Goal: Task Accomplishment & Management: Complete application form

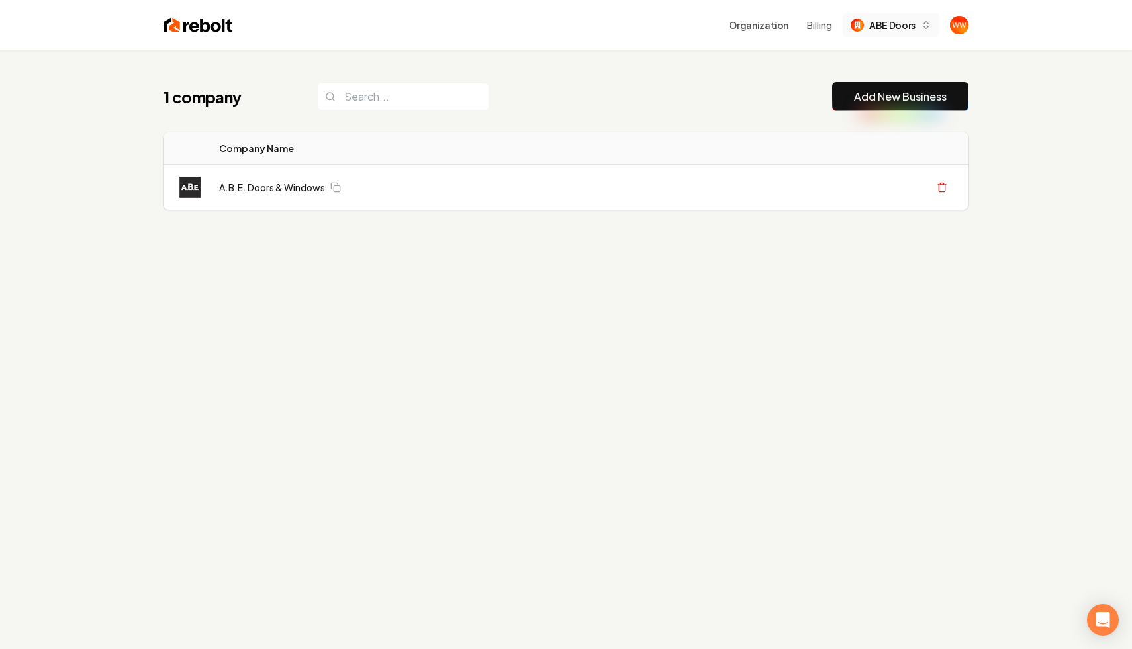
click at [886, 27] on span "ABE Doors" at bounding box center [892, 26] width 46 height 14
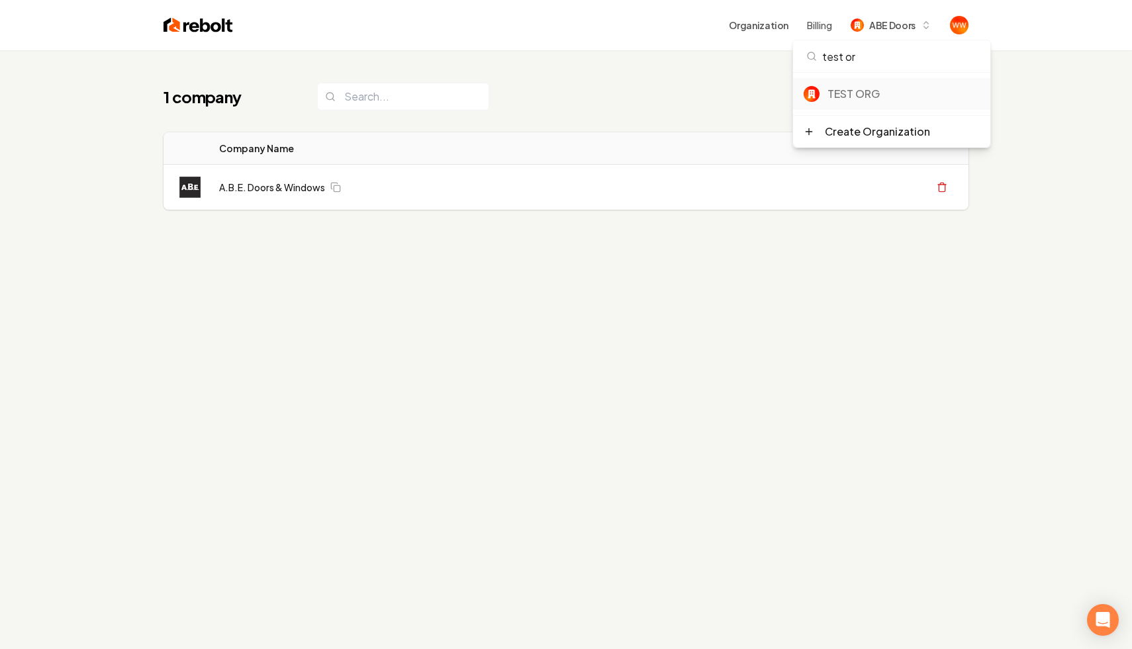
type input "test or"
click at [868, 95] on div "TEST ORG" at bounding box center [903, 94] width 152 height 16
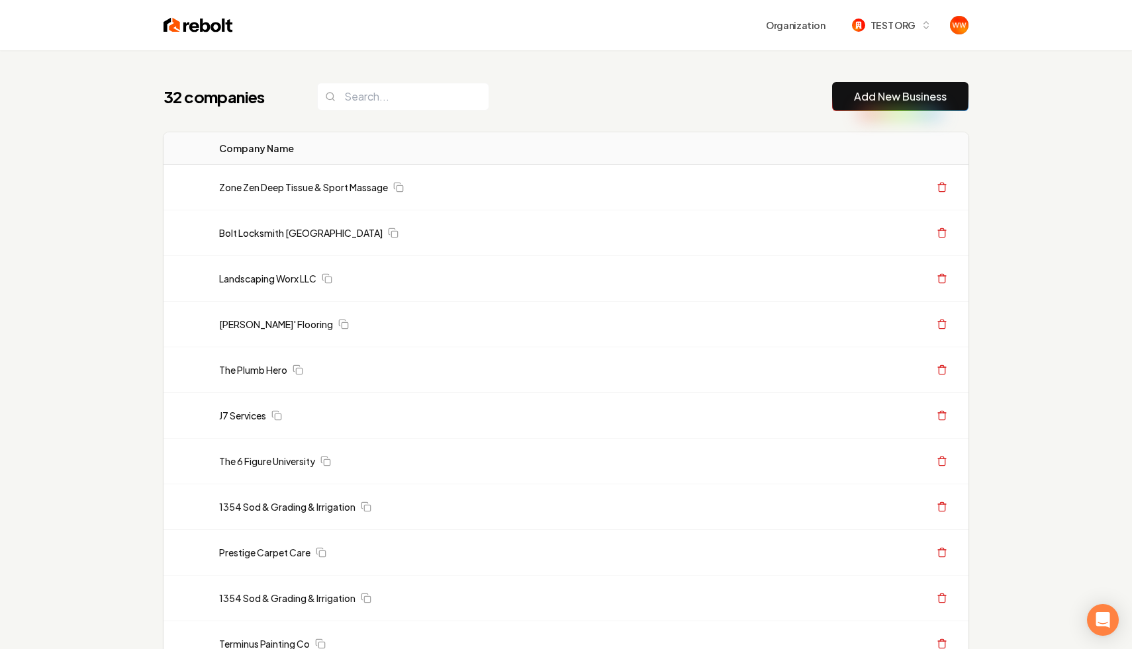
click at [844, 92] on button "Add New Business" at bounding box center [900, 96] width 136 height 29
click at [882, 91] on link "Add New Business" at bounding box center [900, 97] width 93 height 16
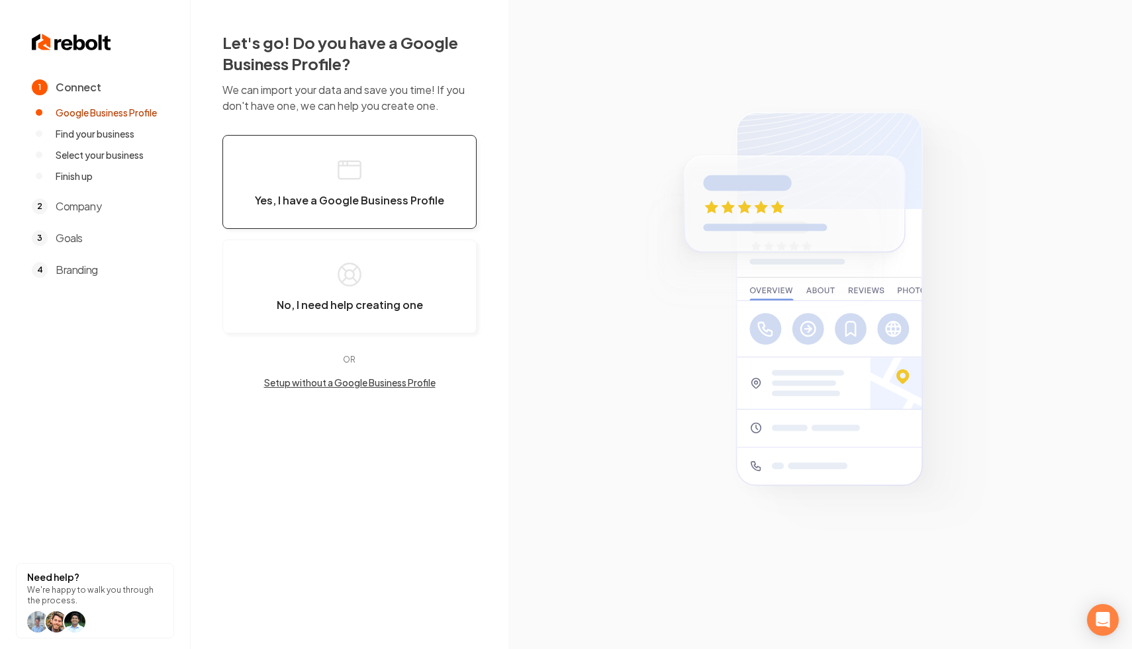
click at [422, 203] on span "Yes, I have a Google Business Profile" at bounding box center [349, 200] width 189 height 13
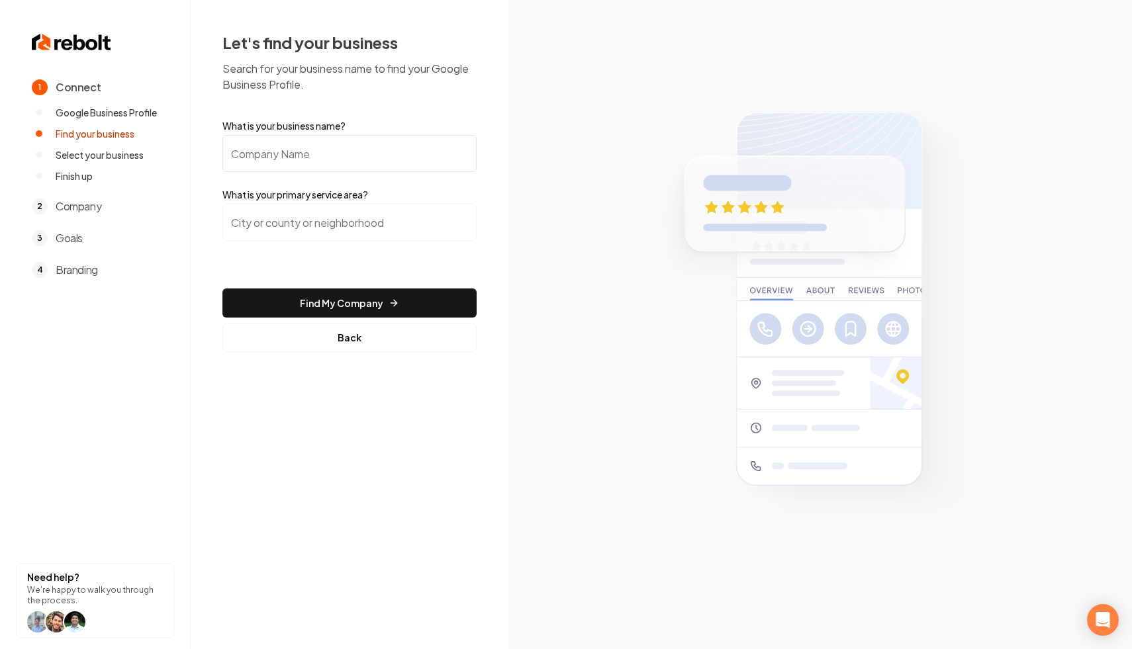
click at [319, 167] on input "What is your business name?" at bounding box center [349, 153] width 254 height 37
type input "O'boyle landscaping"
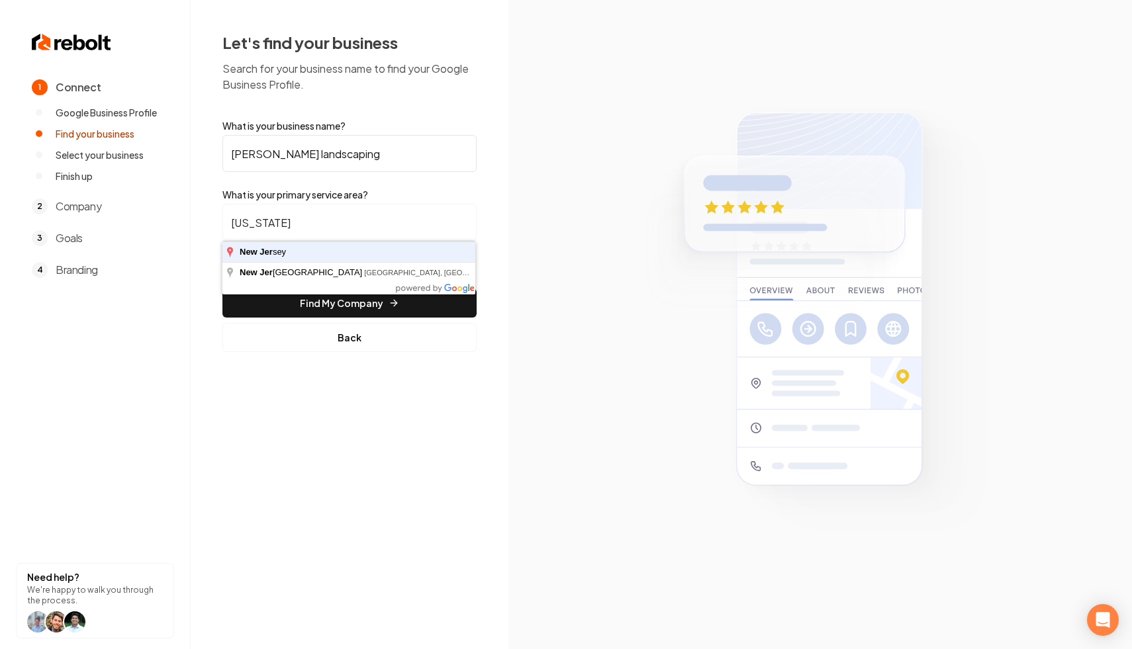
type input "New Jersey"
click at [222, 289] on button "Find My Company" at bounding box center [349, 303] width 254 height 29
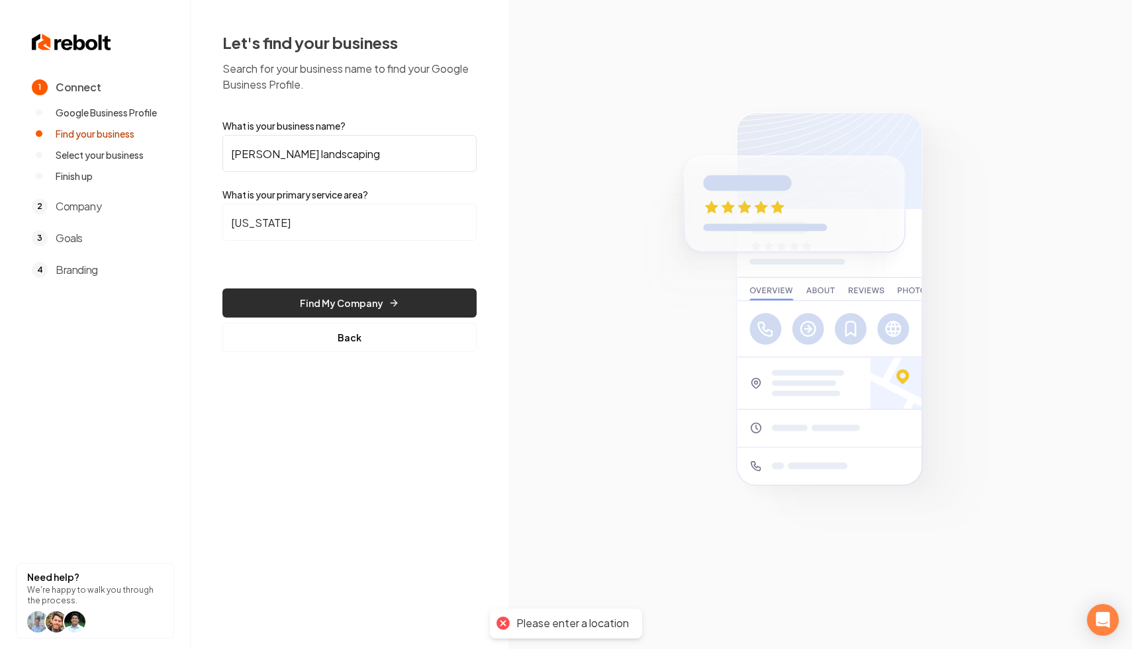
click at [349, 305] on button "Find My Company" at bounding box center [349, 303] width 254 height 29
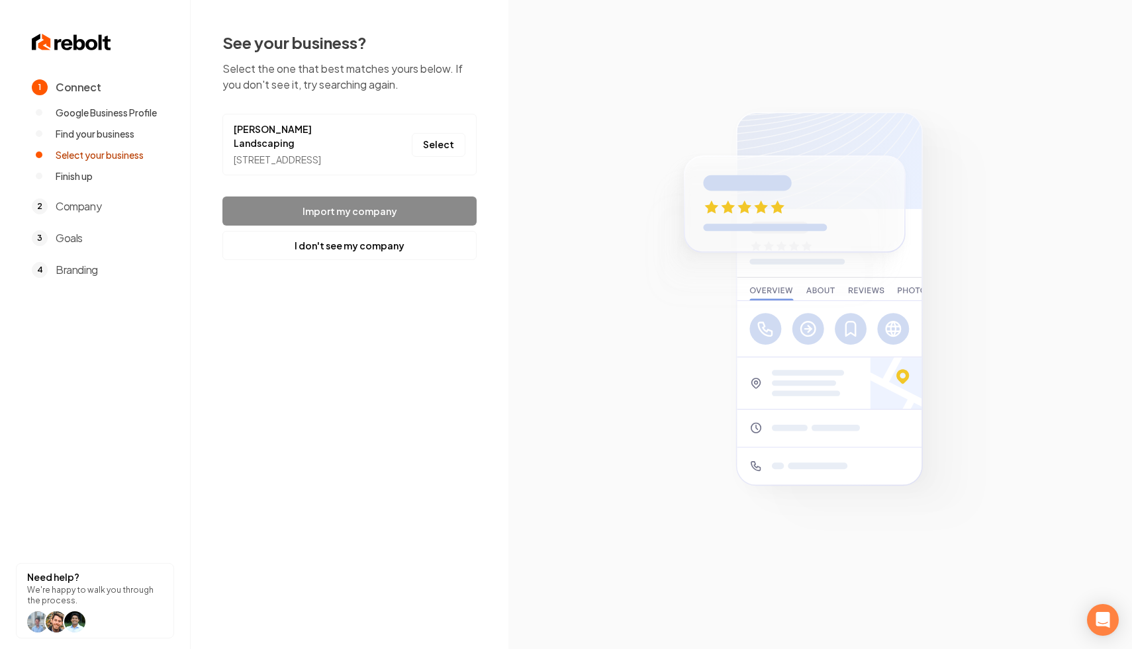
drag, startPoint x: 337, startPoint y: 158, endPoint x: 276, endPoint y: 120, distance: 72.0
click at [276, 120] on li "Martin O'Boyle Landscaping 551 Broad St #2801, Bloomfield, NJ 07003 Select" at bounding box center [349, 145] width 254 height 62
click at [270, 157] on div "551 Broad St #2801, Bloomfield, NJ 07003" at bounding box center [303, 160] width 139 height 14
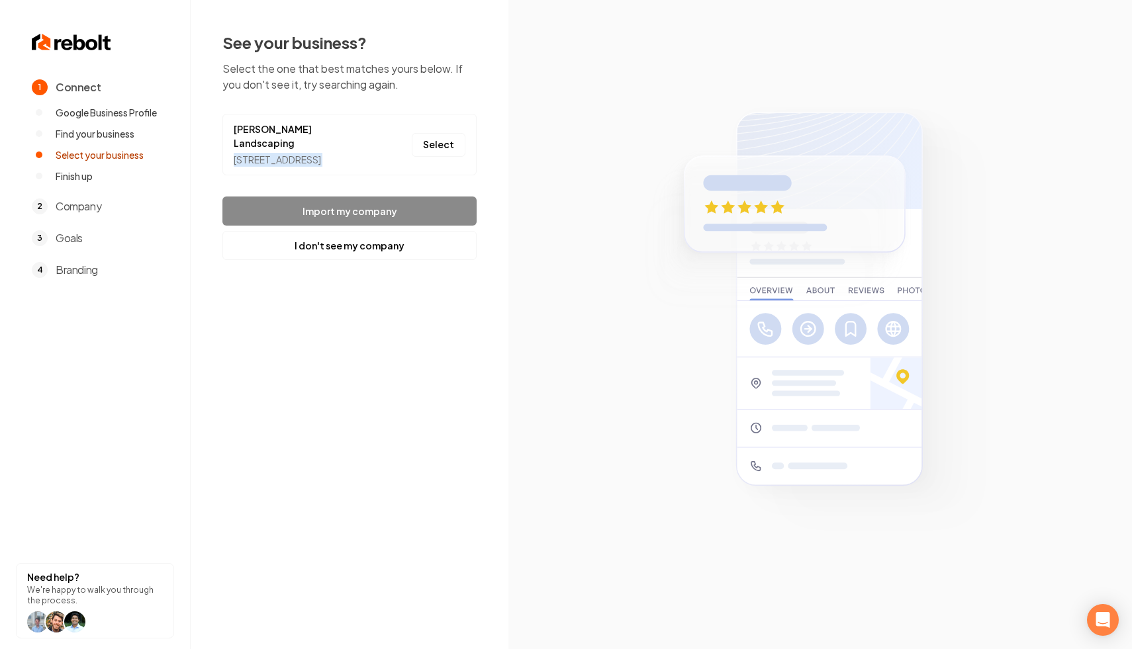
click at [294, 154] on div "551 Broad St #2801, Bloomfield, NJ 07003" at bounding box center [303, 160] width 139 height 14
click at [444, 140] on button "Select" at bounding box center [439, 145] width 54 height 24
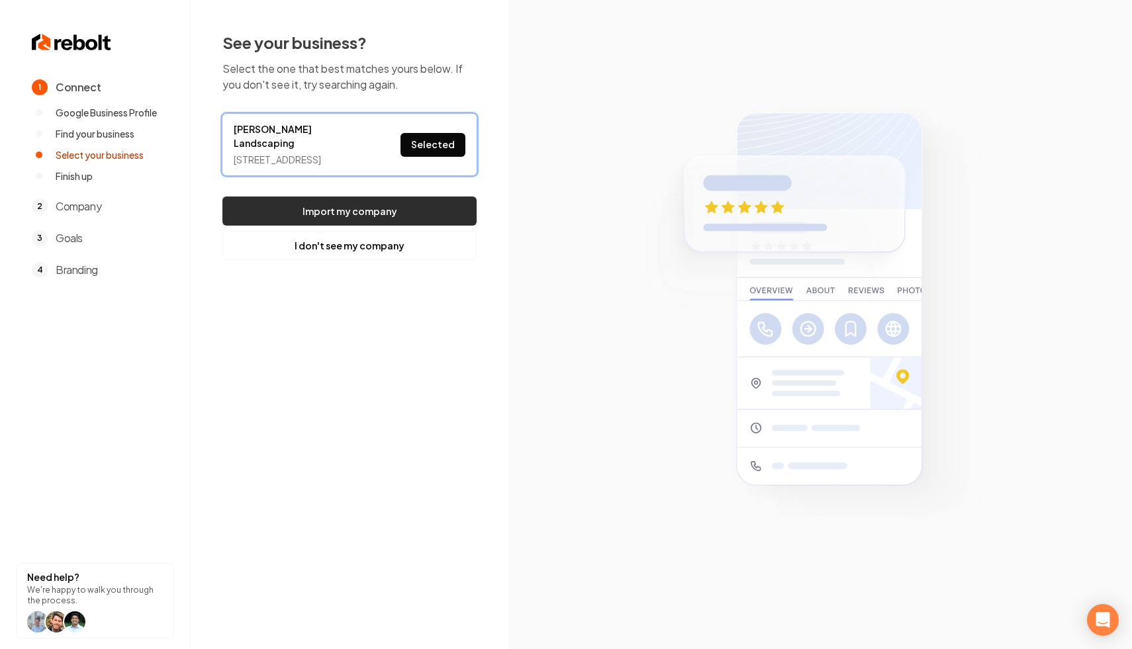
click at [346, 210] on button "Import my company" at bounding box center [349, 211] width 254 height 29
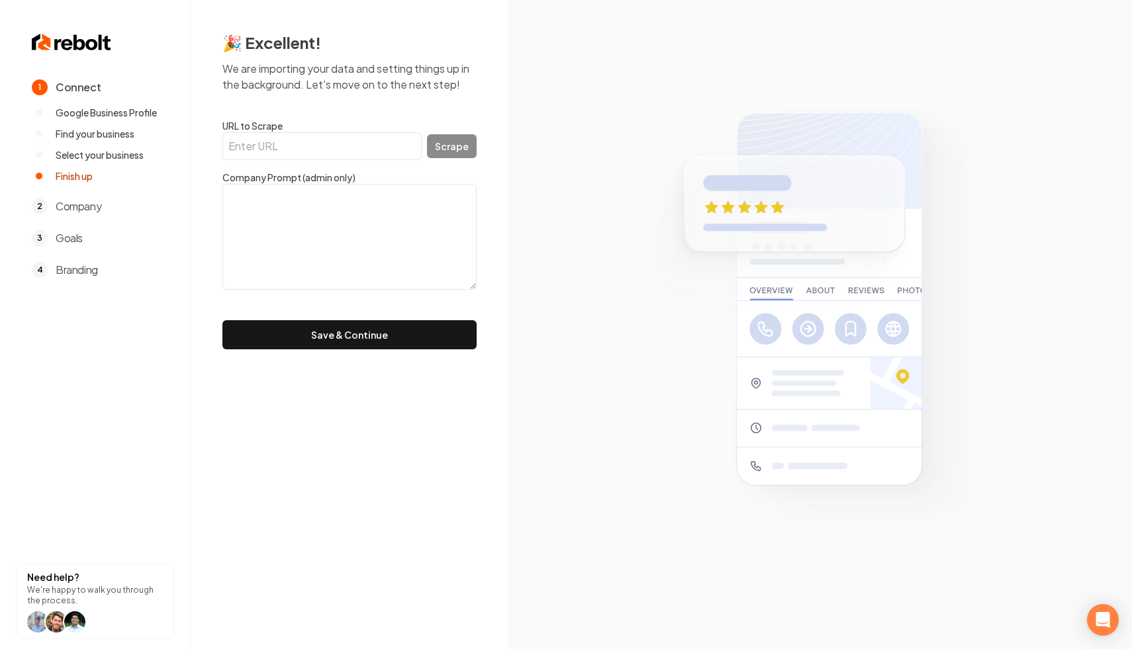
click at [408, 216] on textarea at bounding box center [349, 237] width 254 height 106
click at [629, 129] on section at bounding box center [819, 324] width 623 height 649
click at [314, 335] on button "Save & Continue" at bounding box center [349, 334] width 254 height 29
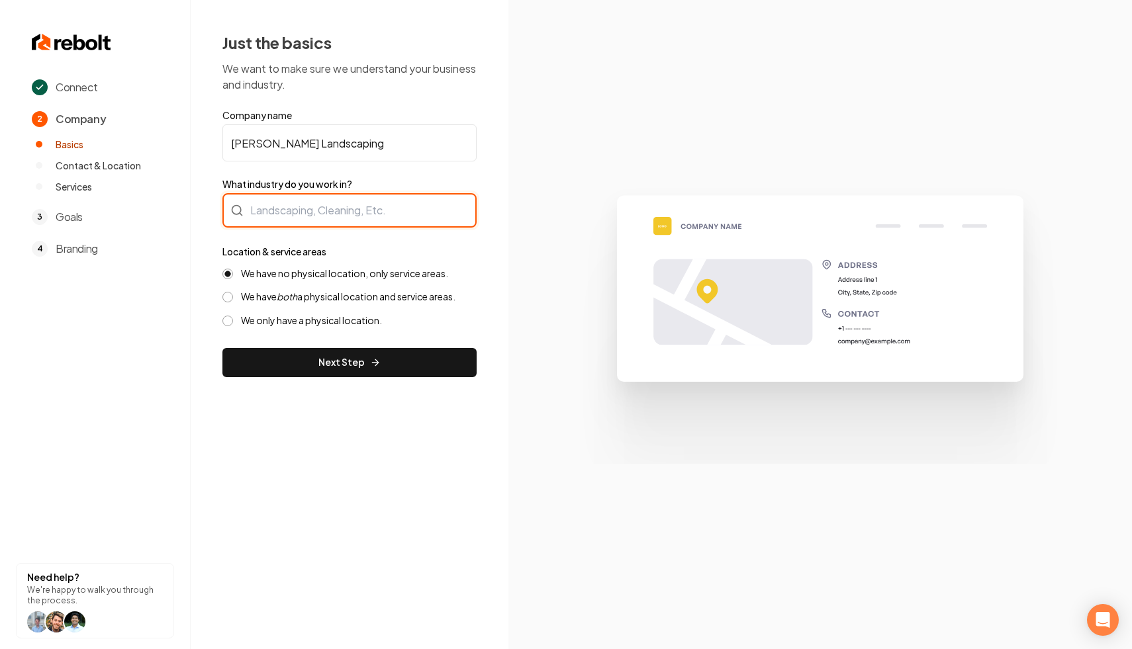
click at [341, 206] on div at bounding box center [349, 210] width 254 height 34
type input "Landscaping"
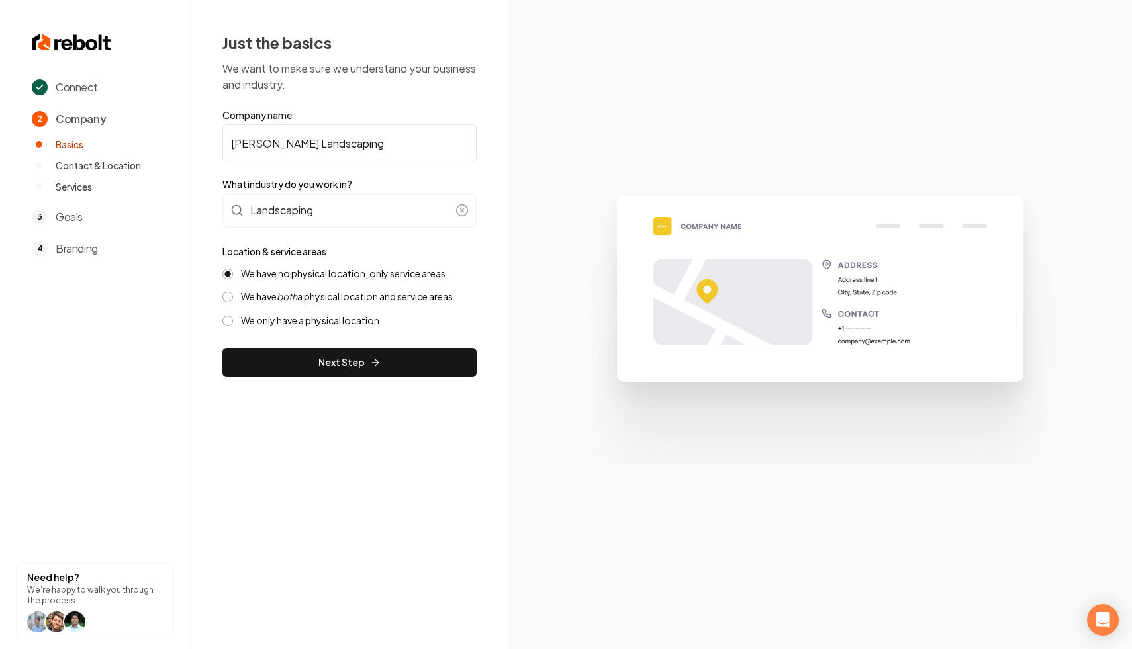
click at [530, 208] on section at bounding box center [819, 324] width 623 height 649
click at [298, 353] on button "Next Step" at bounding box center [349, 362] width 254 height 29
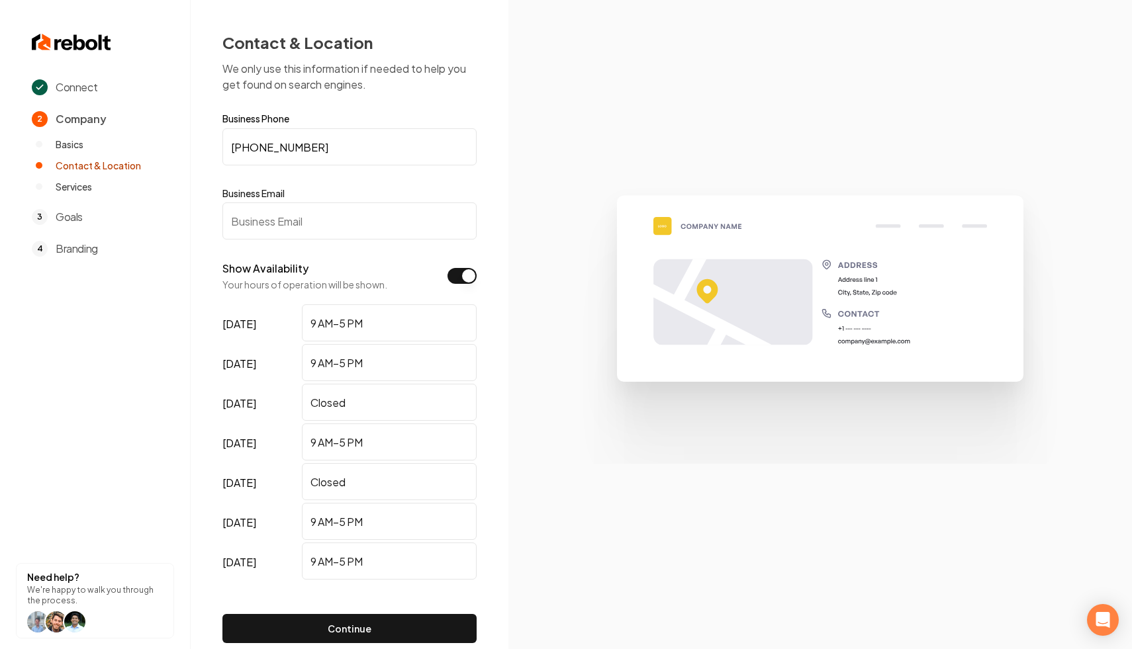
click at [425, 225] on input "Business Email" at bounding box center [349, 221] width 254 height 37
type input "asdf@asdf.com"
type button "on"
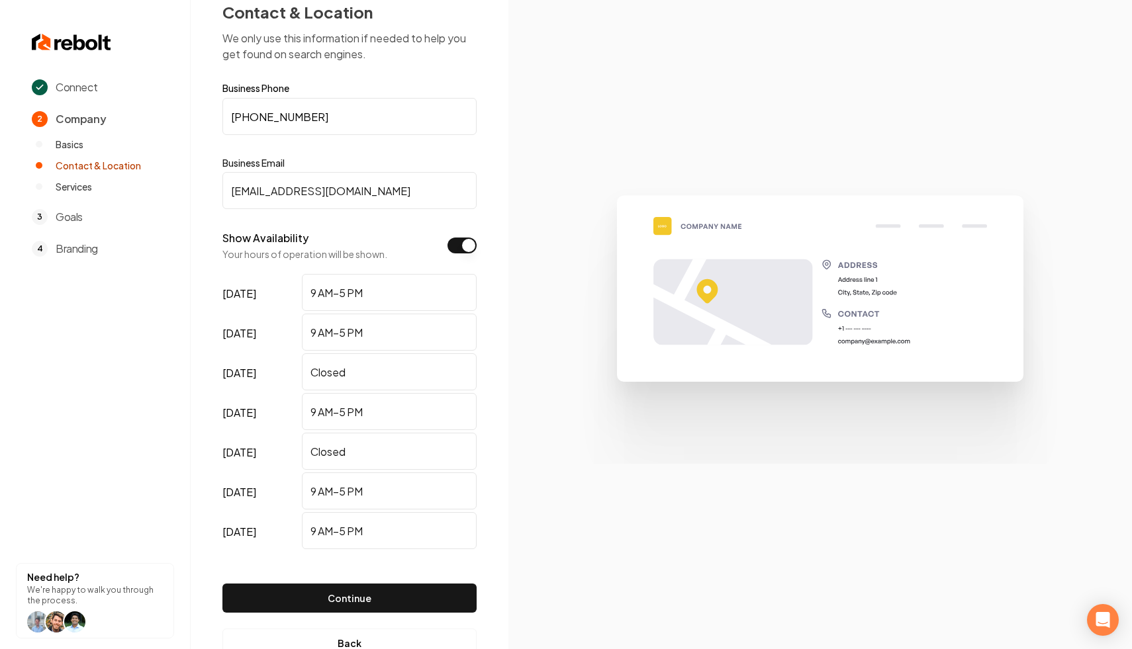
scroll to position [71, 0]
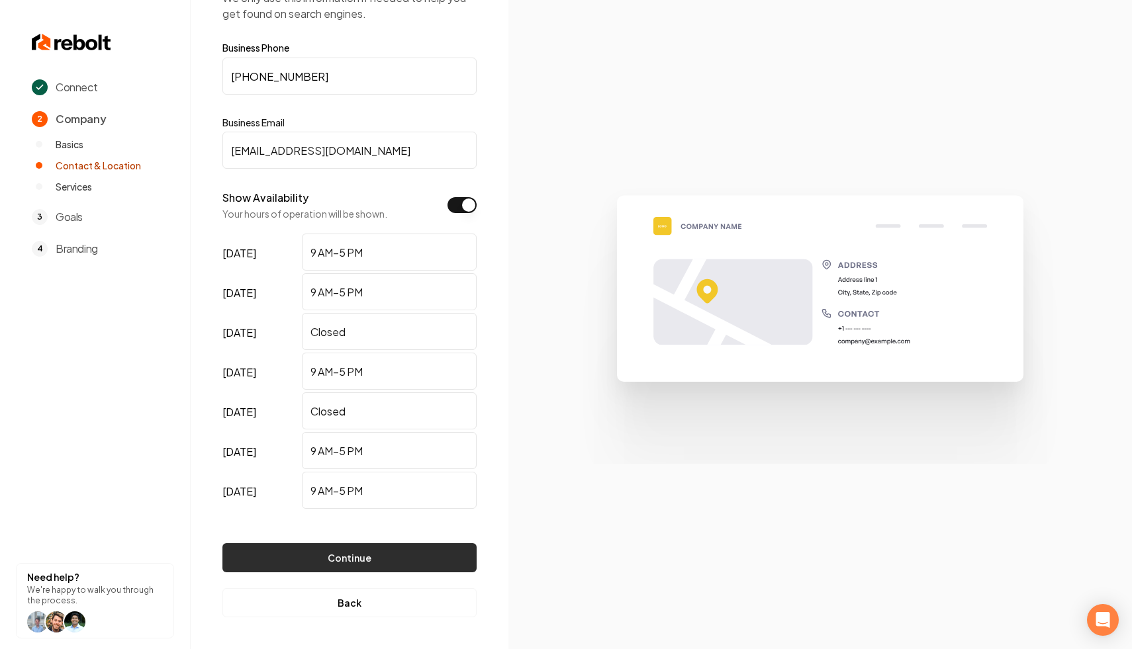
click at [320, 558] on button "Continue" at bounding box center [349, 557] width 254 height 29
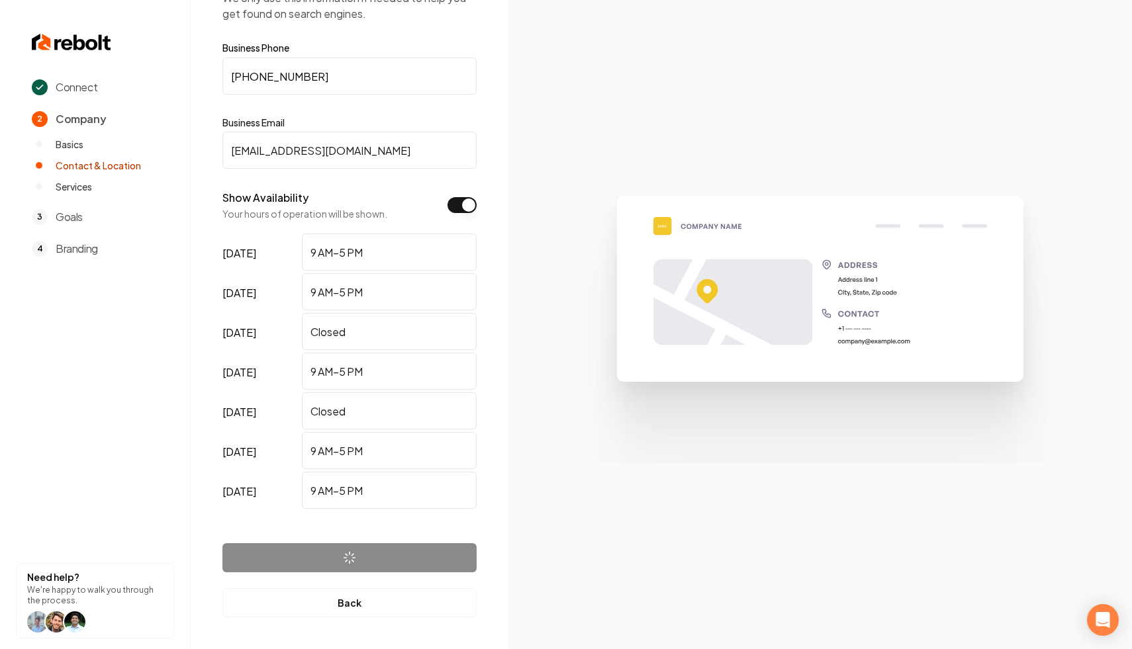
scroll to position [0, 0]
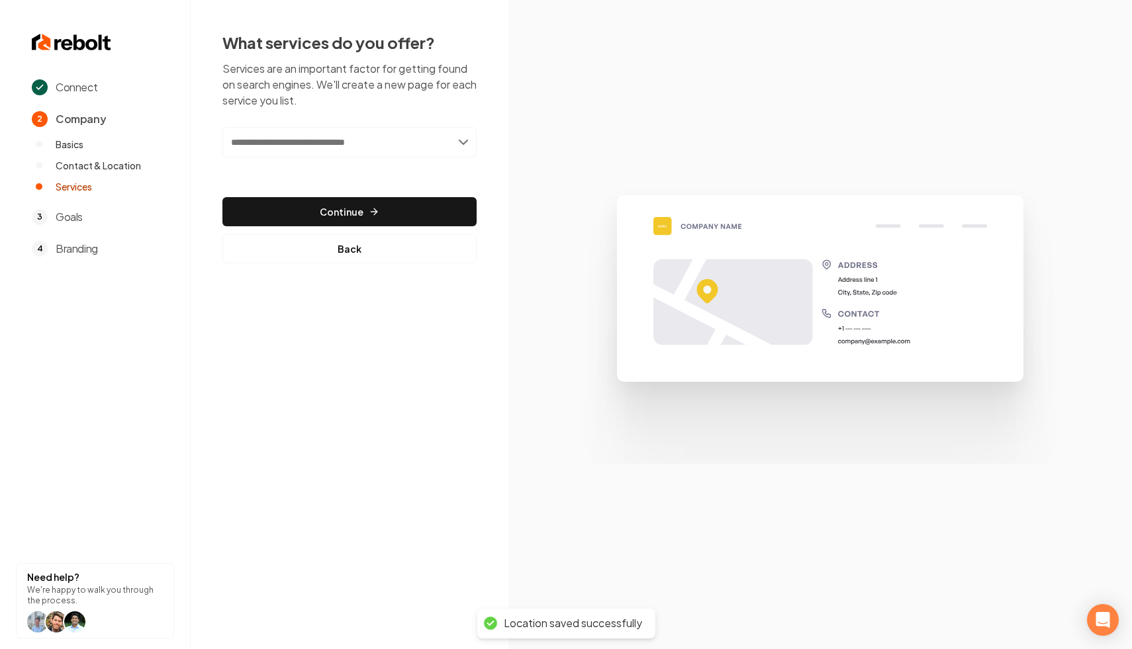
click at [316, 143] on input "text" at bounding box center [349, 142] width 254 height 30
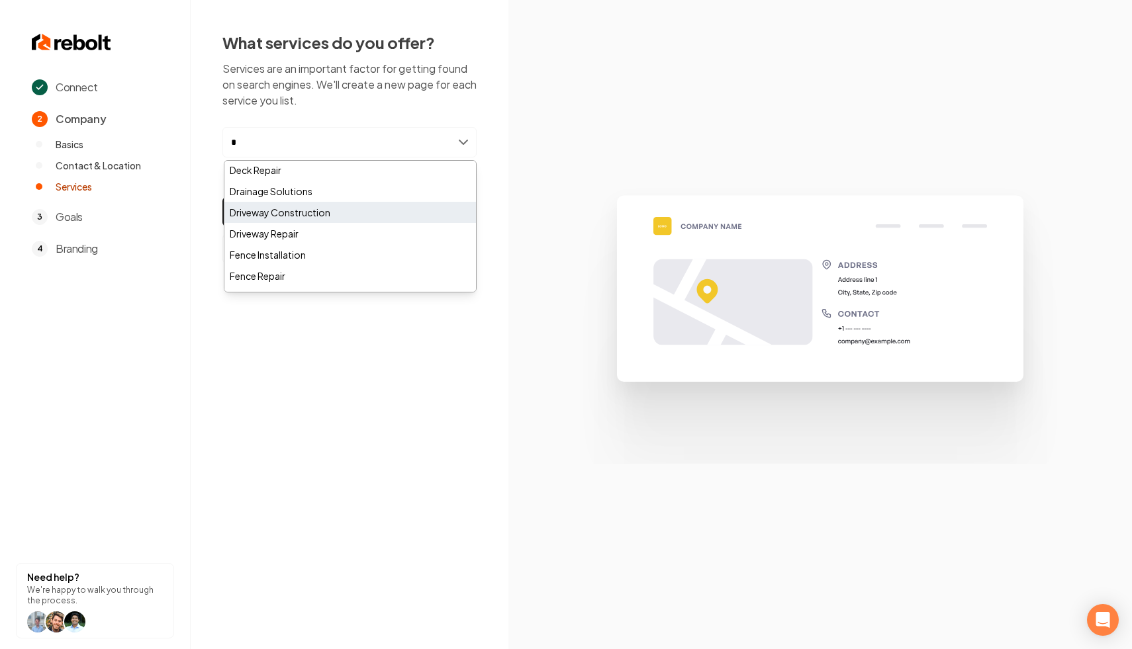
scroll to position [1, 0]
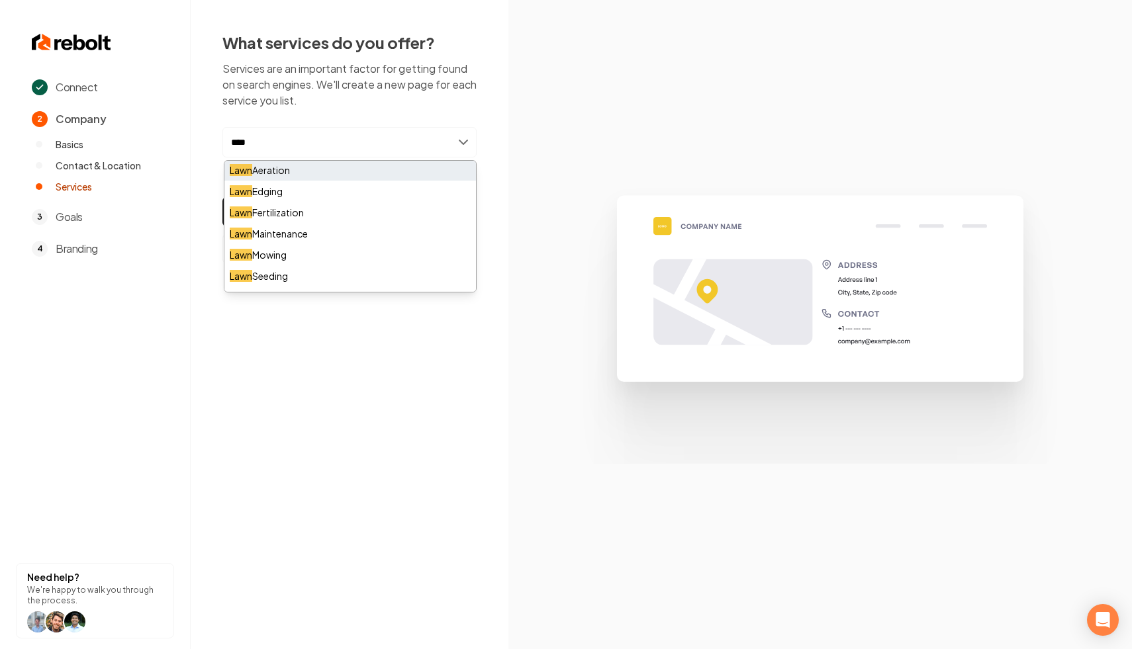
type input "****"
click at [289, 176] on div "Lawn Aeration" at bounding box center [349, 169] width 251 height 21
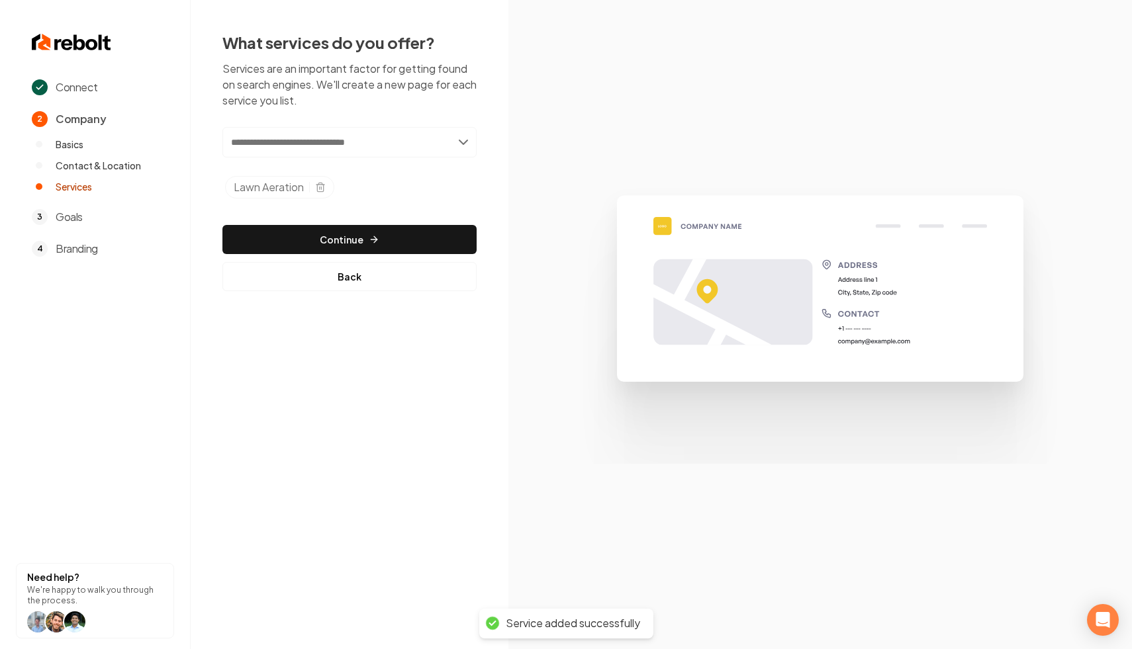
click at [324, 142] on input "text" at bounding box center [349, 142] width 254 height 30
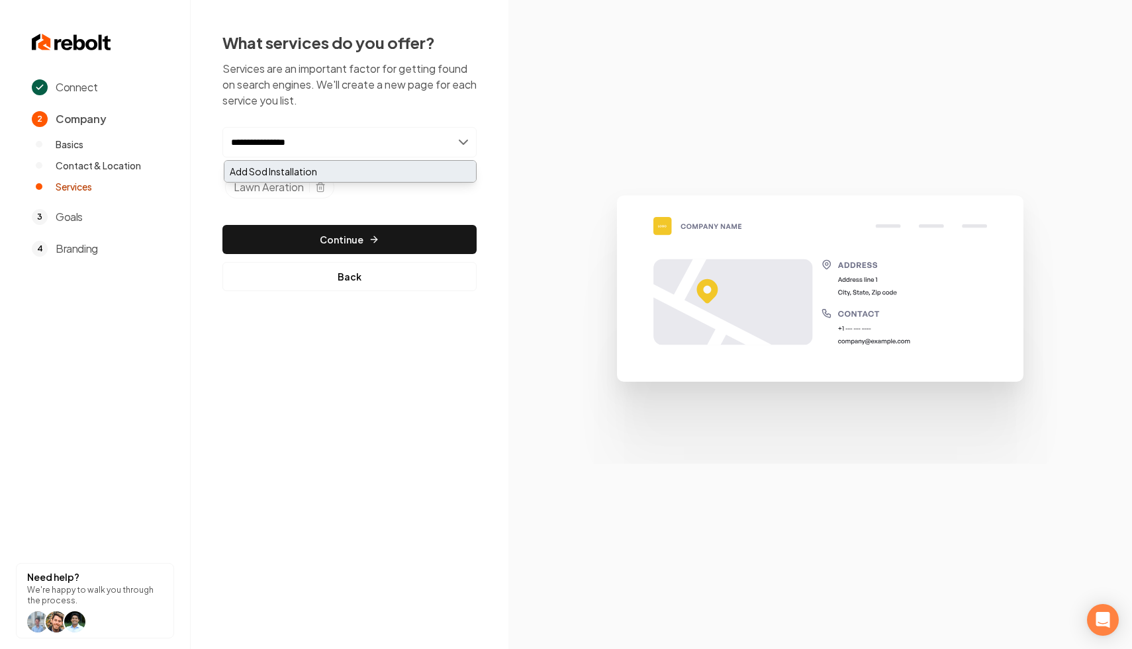
type input "**********"
click at [282, 175] on div "Add Sod Installation" at bounding box center [349, 171] width 251 height 21
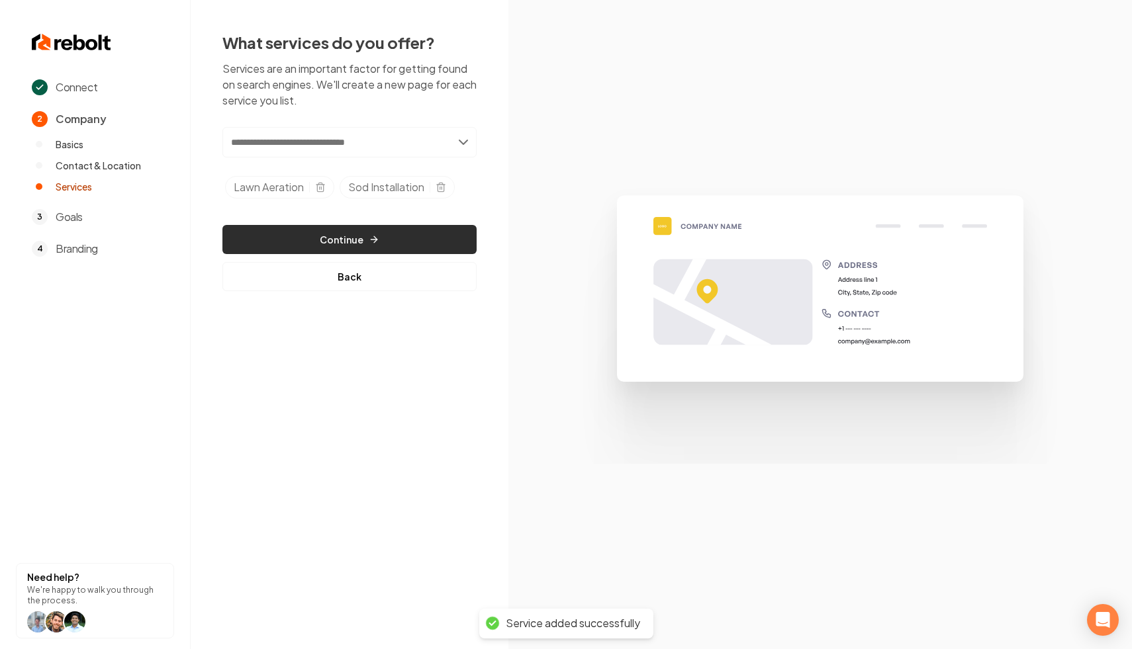
click at [298, 244] on button "Continue" at bounding box center [349, 239] width 254 height 29
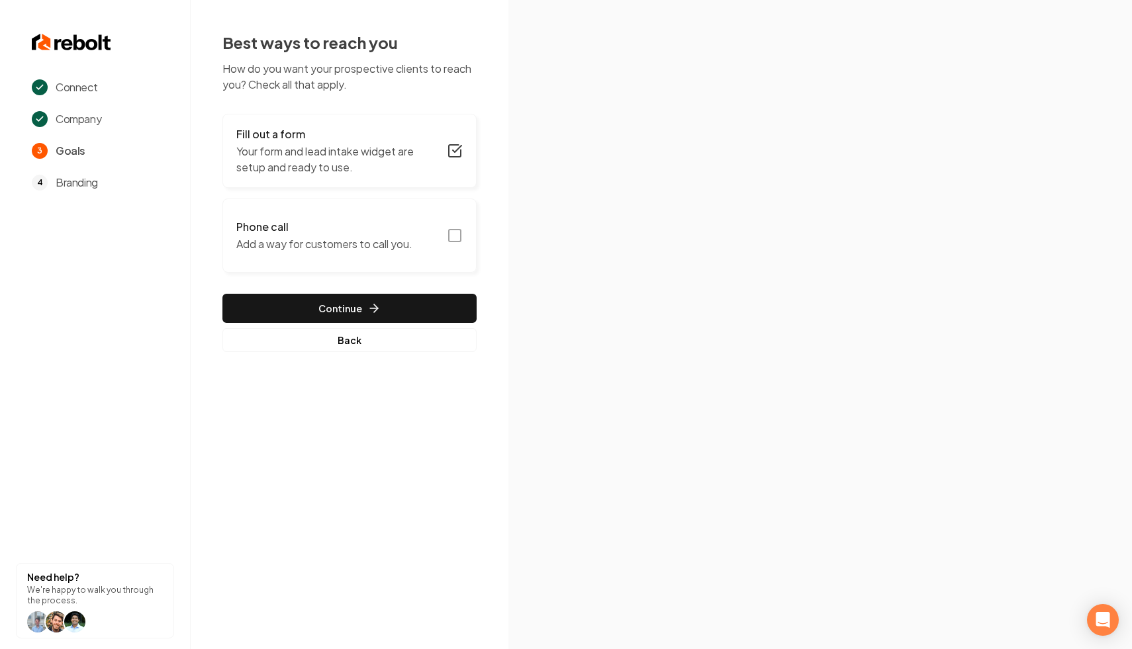
click at [412, 225] on h3 "Phone call" at bounding box center [324, 227] width 176 height 16
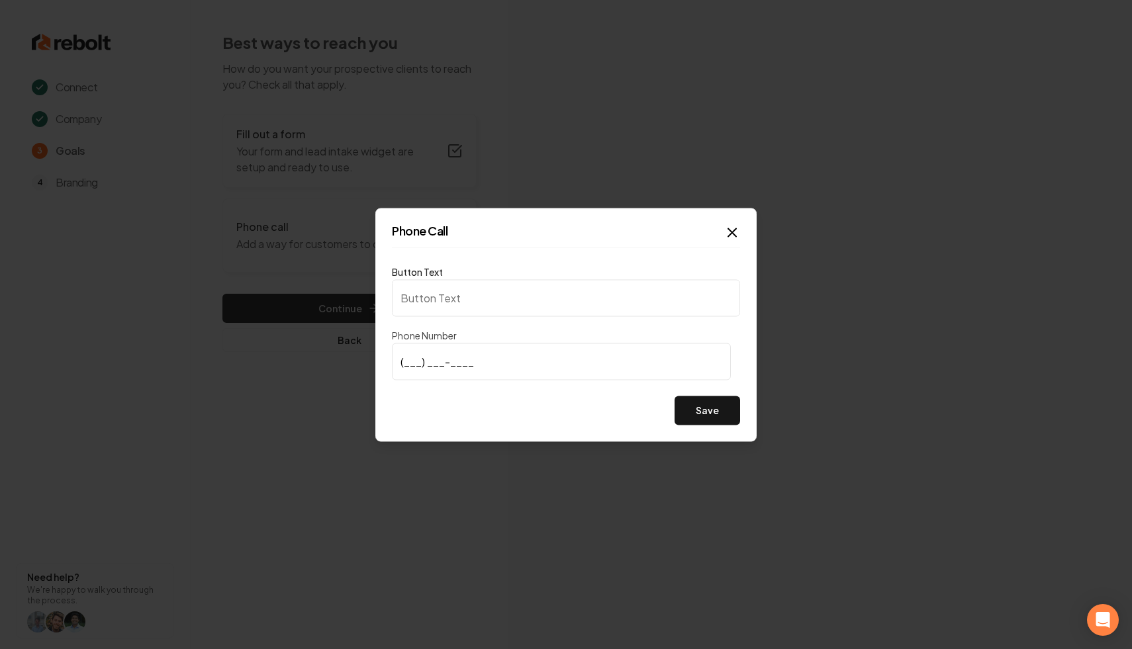
type input "Call us"
type input "(973) 743-3820"
click at [721, 410] on button "Save" at bounding box center [707, 410] width 66 height 29
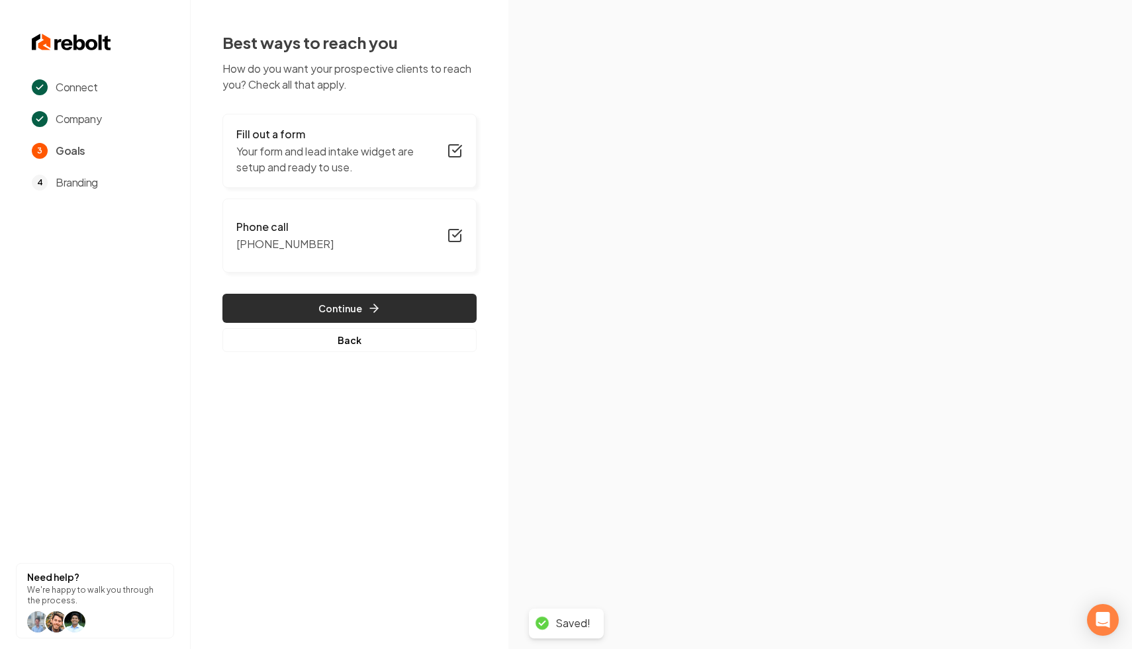
click at [367, 309] on icon "button" at bounding box center [373, 308] width 13 height 13
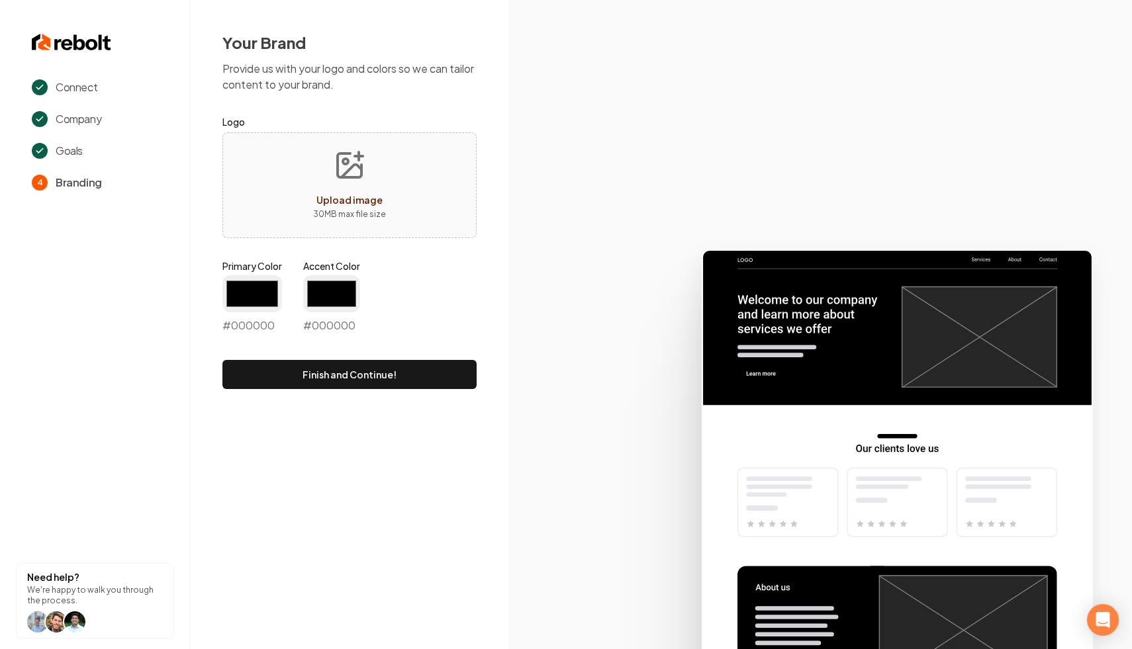
type input "#194d33"
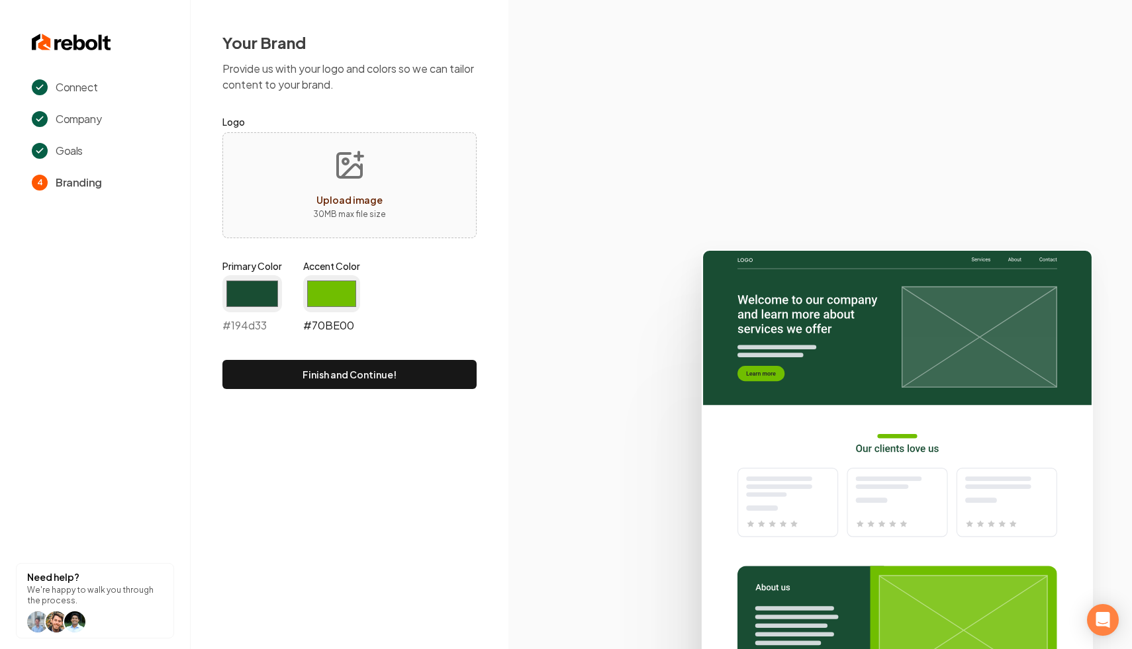
click at [336, 293] on input "#70be00" at bounding box center [331, 293] width 57 height 37
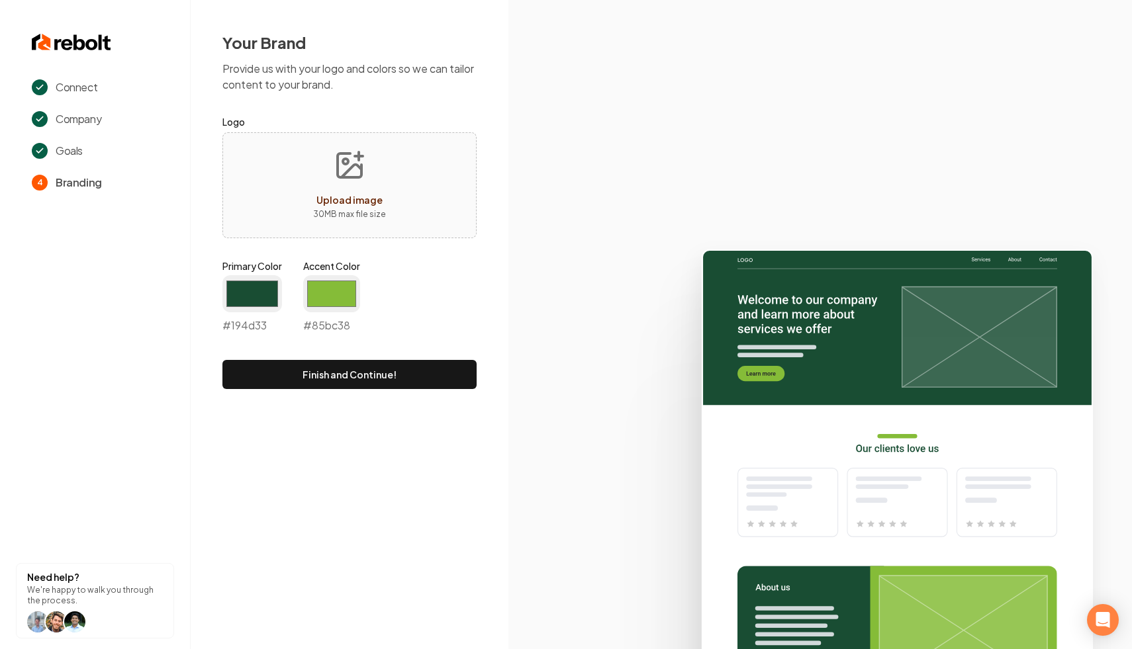
type input "#85bc38"
click at [615, 213] on section at bounding box center [819, 324] width 623 height 649
click at [356, 371] on button "Finish and Continue!" at bounding box center [349, 374] width 254 height 29
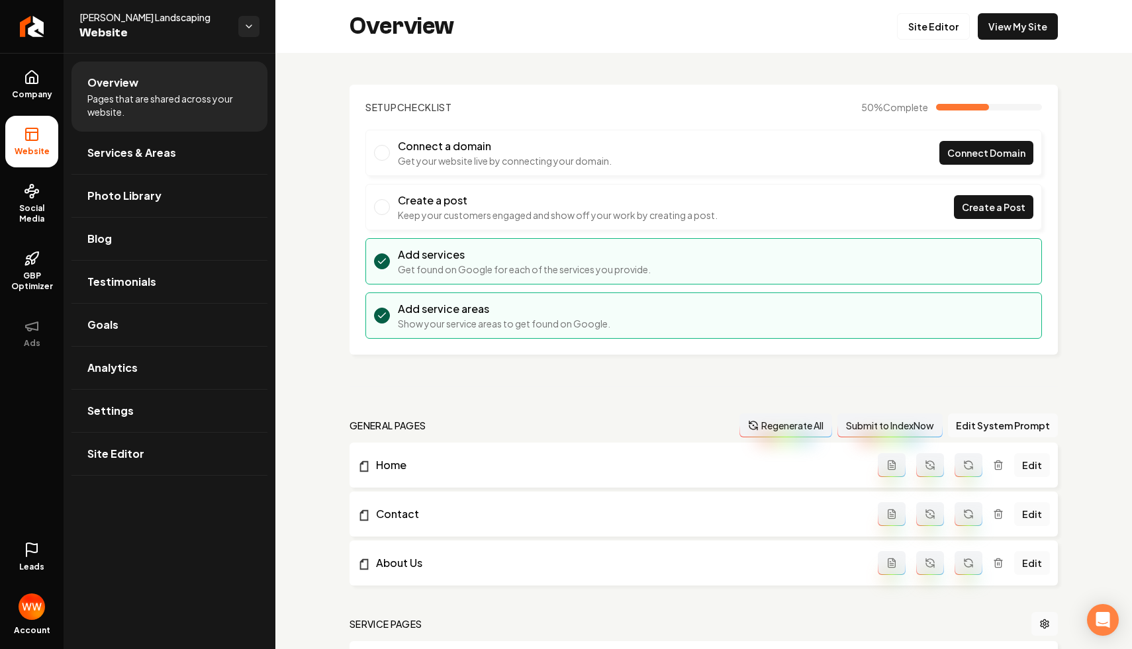
click at [318, 231] on div "Setup Checklist 50 % Complete Connect a domain Get your website live by connect…" at bounding box center [703, 532] width 856 height 958
click at [320, 209] on div "Setup Checklist 50 % Complete Connect a domain Get your website live by connect…" at bounding box center [703, 532] width 856 height 958
click at [179, 203] on link "Photo Library" at bounding box center [169, 196] width 196 height 42
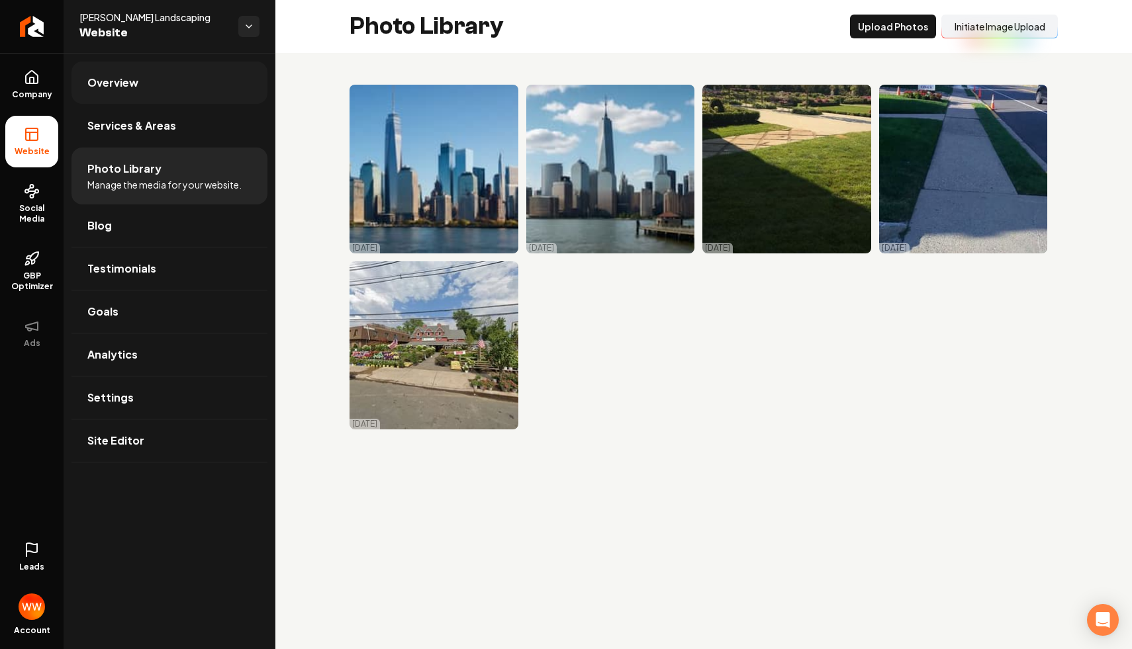
click at [171, 95] on link "Overview" at bounding box center [169, 83] width 196 height 42
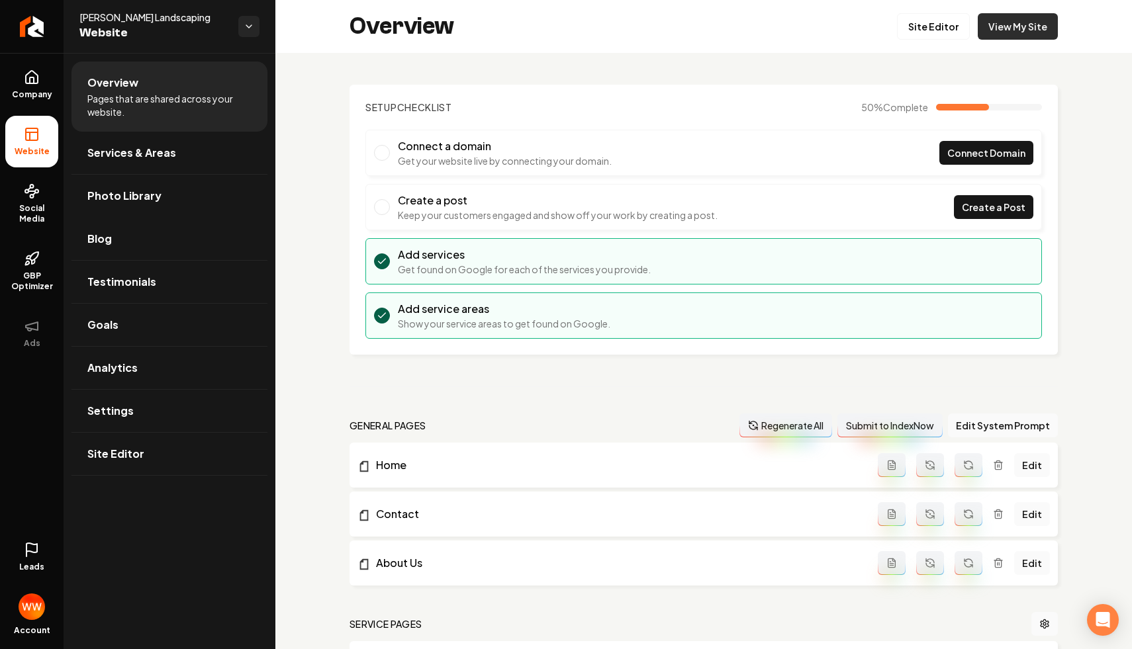
click at [1017, 15] on link "View My Site" at bounding box center [1017, 26] width 80 height 26
click at [134, 146] on span "Services & Areas" at bounding box center [131, 153] width 89 height 16
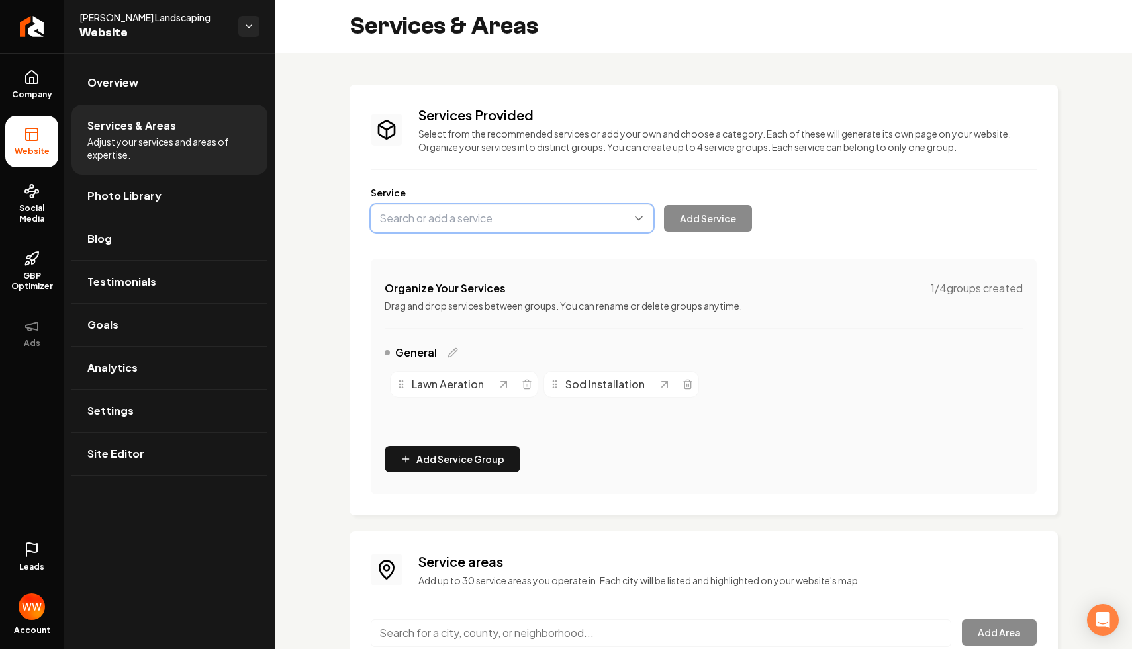
click at [460, 226] on button "Main content area" at bounding box center [512, 219] width 283 height 28
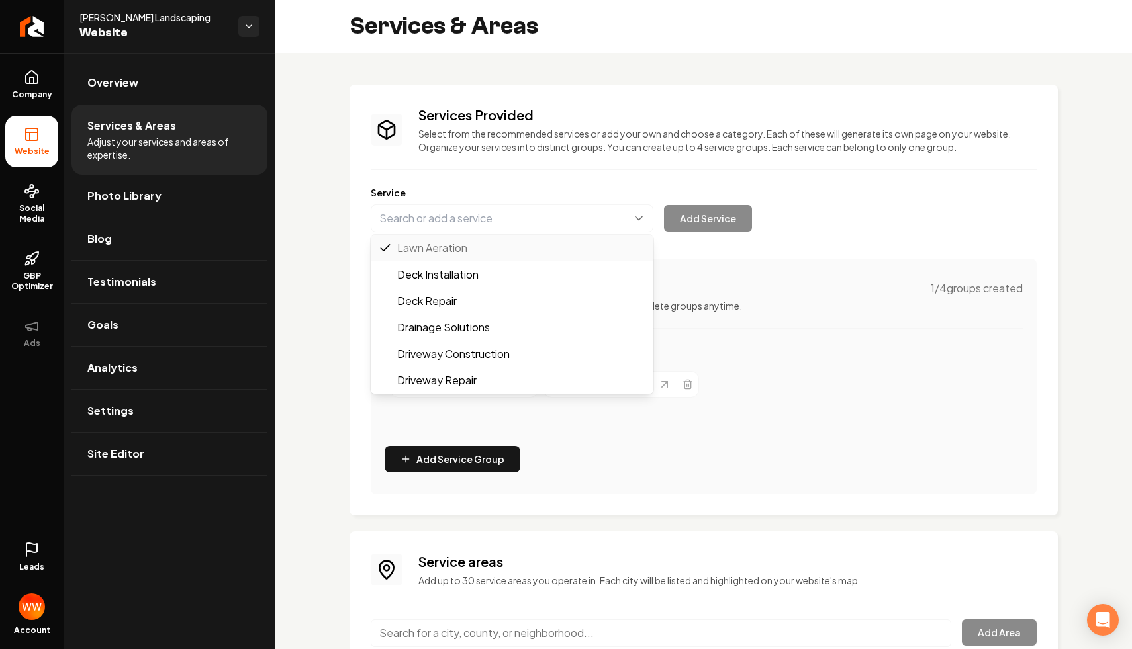
click at [352, 173] on div "Services Provided Select from the recommended services or add your own and choo…" at bounding box center [703, 300] width 708 height 431
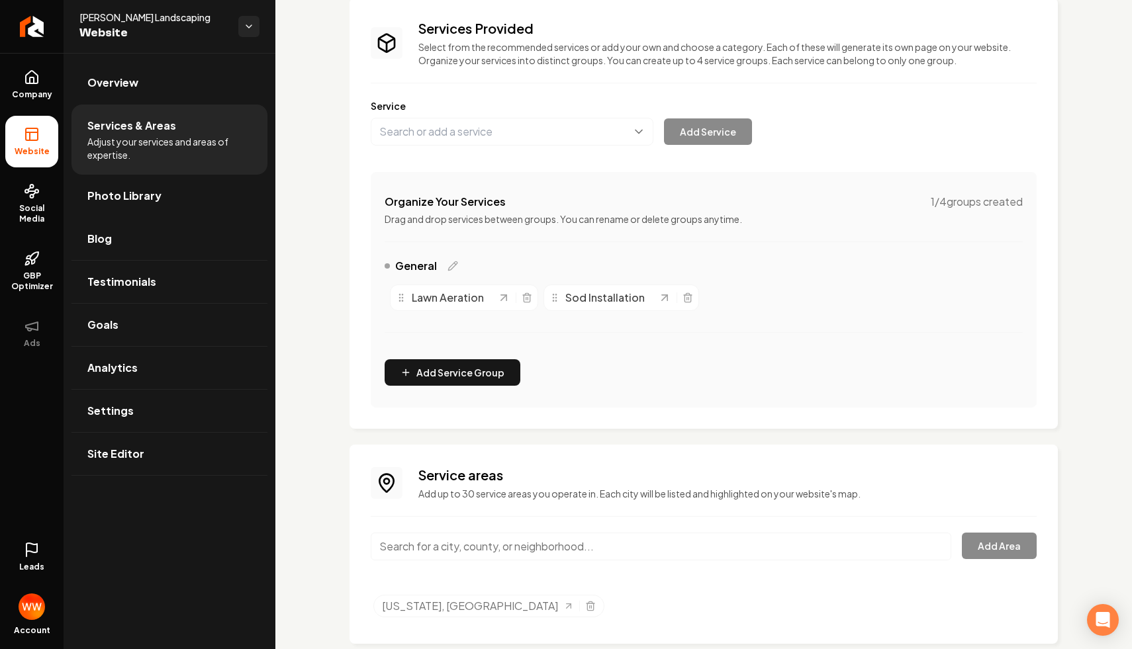
scroll to position [113, 0]
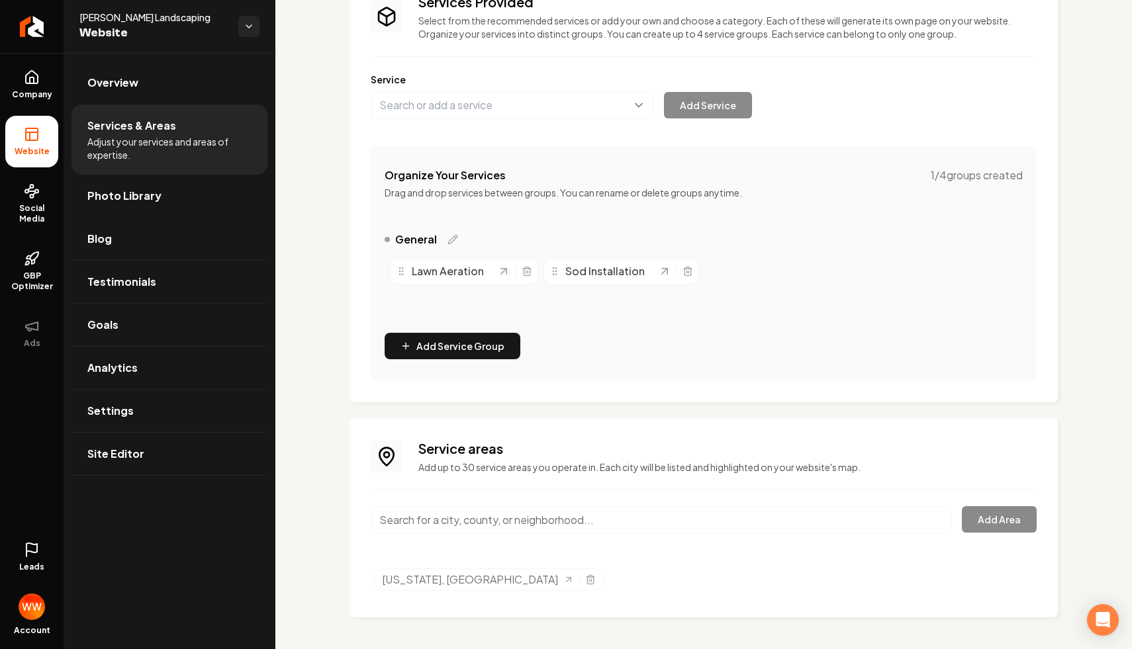
click at [483, 531] on input "Main content area" at bounding box center [661, 520] width 580 height 28
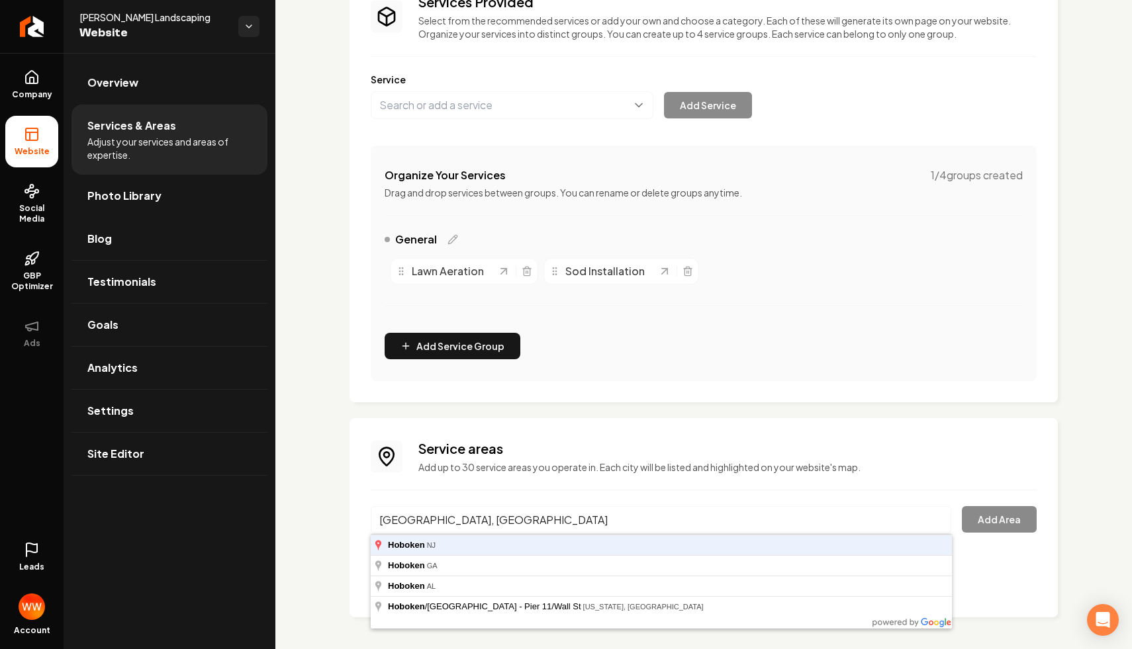
type input "Hoboken, NJ"
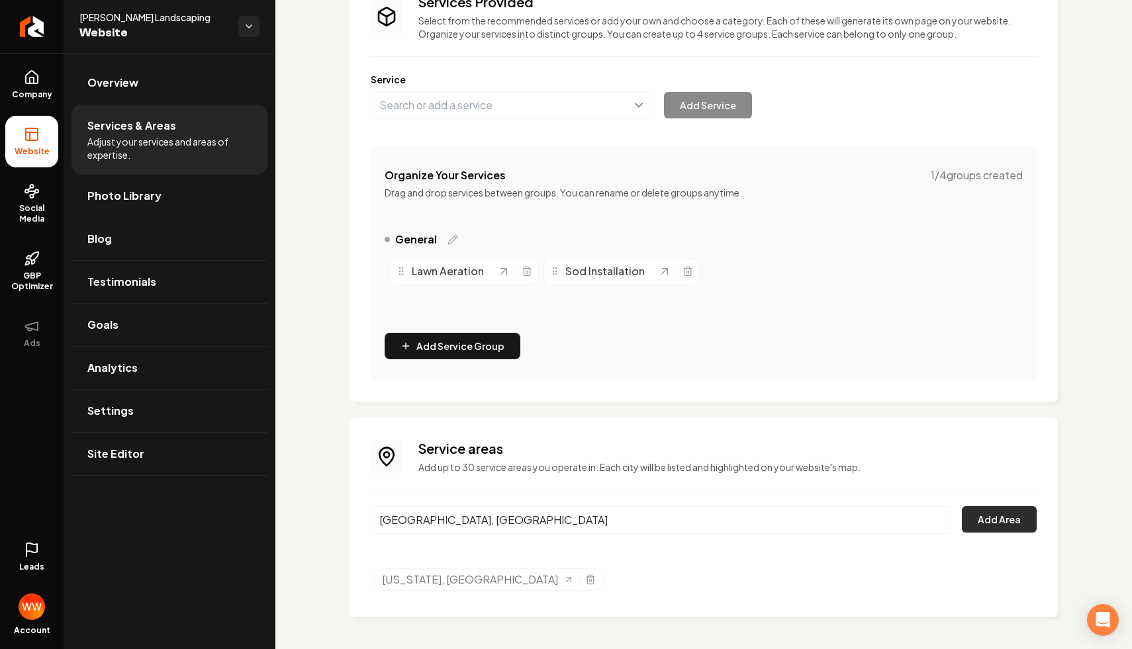
click at [986, 519] on button "Add Area" at bounding box center [999, 519] width 75 height 26
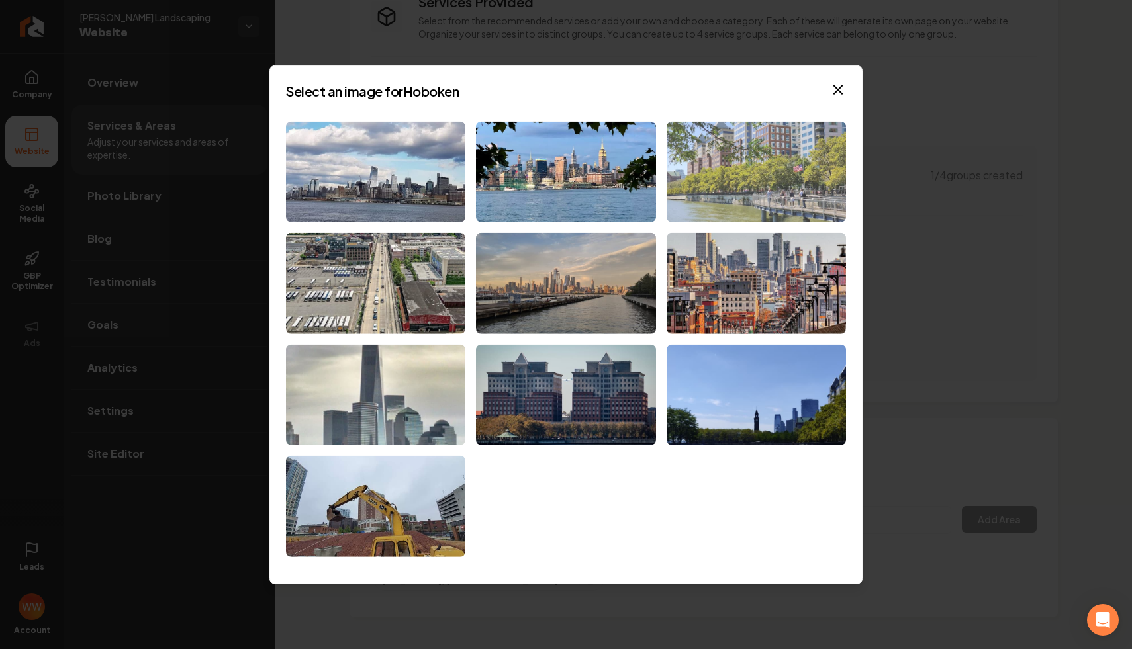
click at [734, 209] on img at bounding box center [755, 171] width 179 height 101
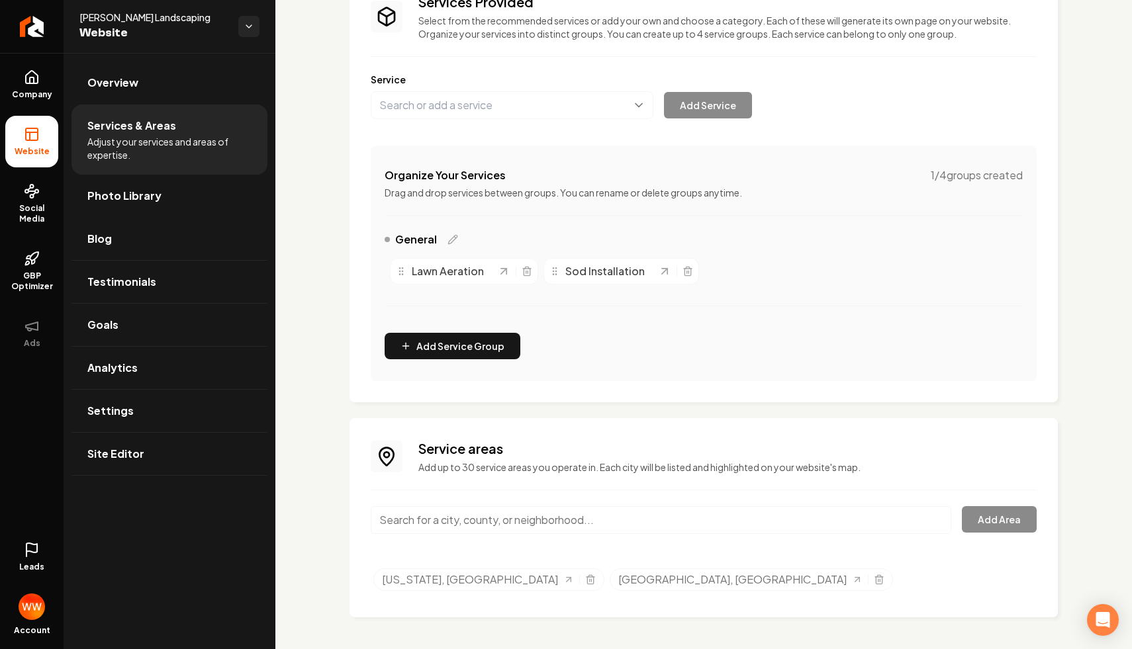
click at [733, 377] on div "Organize Your Services 1 / 4 groups created Drag and drop services between grou…" at bounding box center [704, 264] width 666 height 236
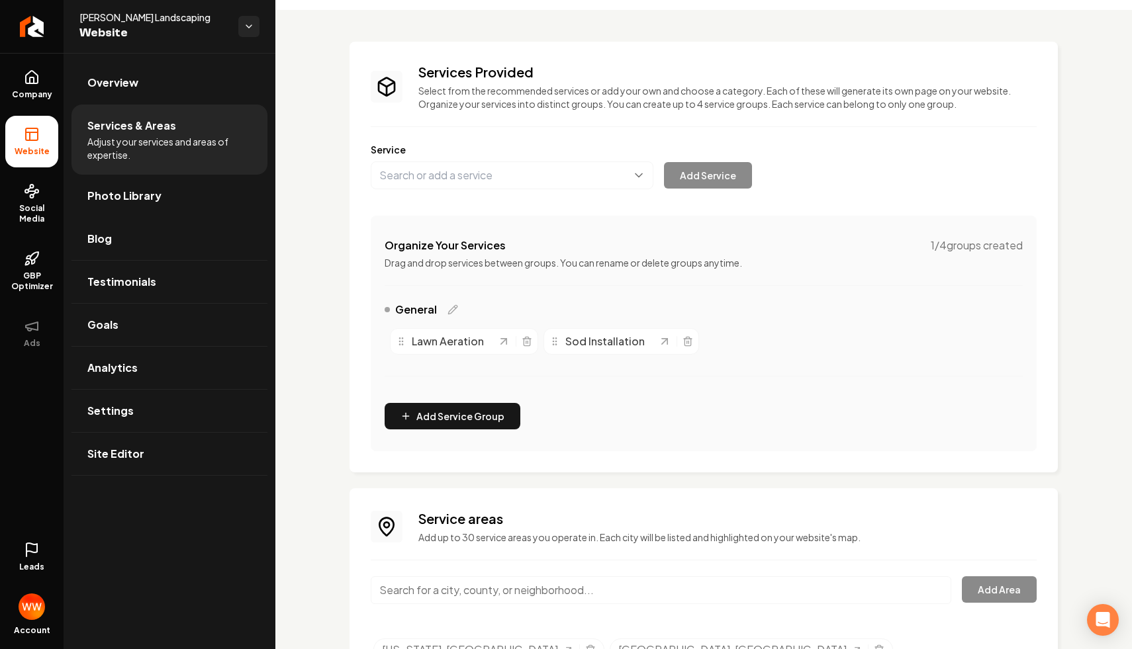
scroll to position [0, 0]
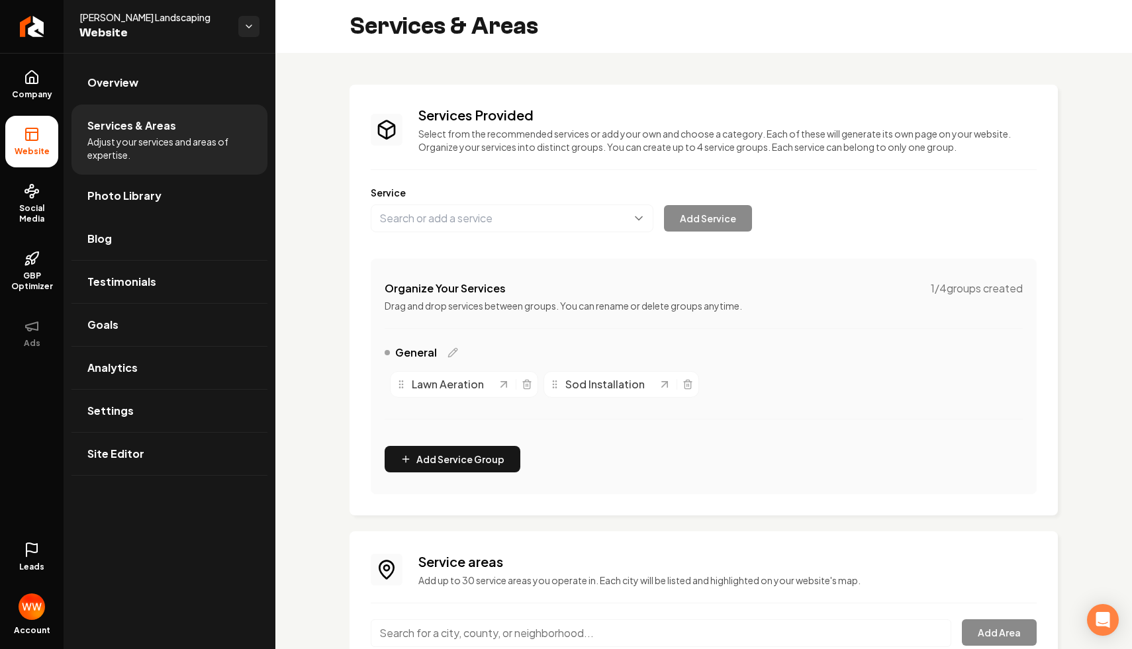
click at [685, 99] on div "Services Provided Select from the recommended services or add your own and choo…" at bounding box center [703, 300] width 708 height 431
click at [537, 106] on h3 "Services Provided" at bounding box center [727, 115] width 618 height 19
click at [510, 141] on p "Select from the recommended services or add your own and choose a category. Eac…" at bounding box center [727, 140] width 618 height 26
click at [140, 72] on link "Overview" at bounding box center [169, 83] width 196 height 42
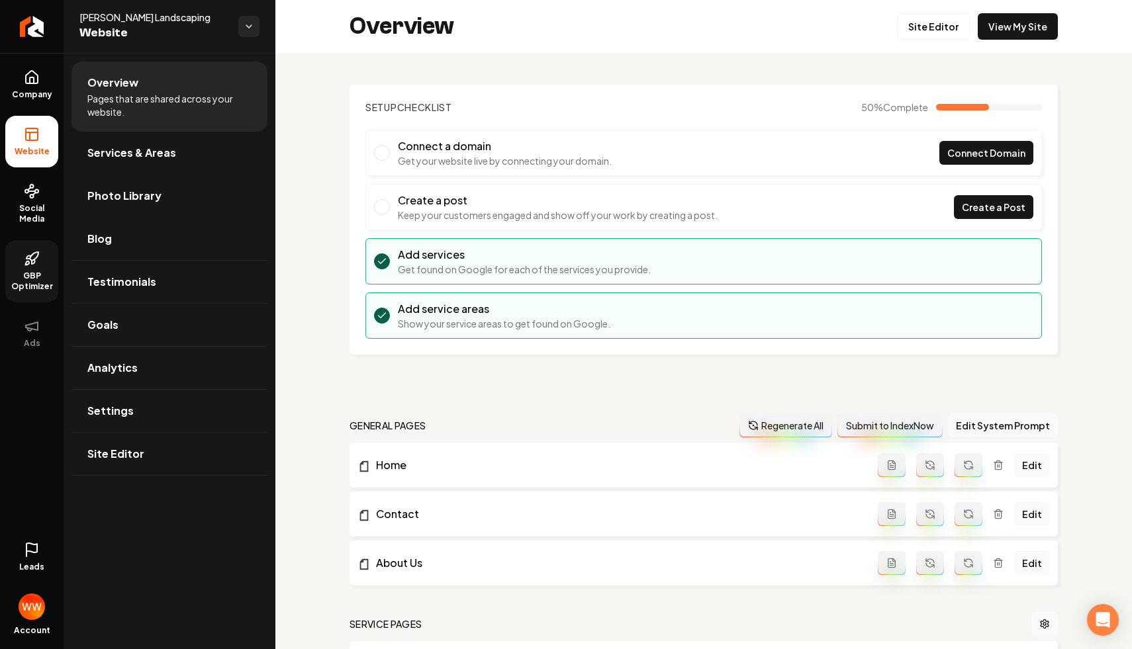
click at [42, 265] on link "GBP Optimizer" at bounding box center [31, 271] width 53 height 62
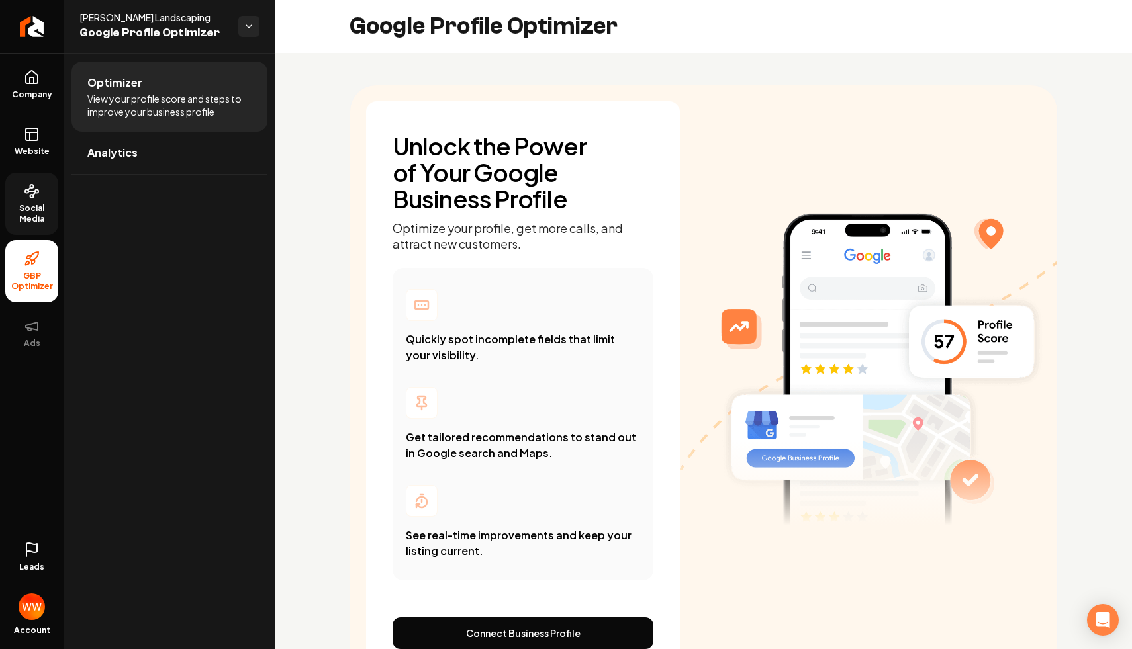
click at [5, 193] on link "Social Media" at bounding box center [31, 204] width 53 height 62
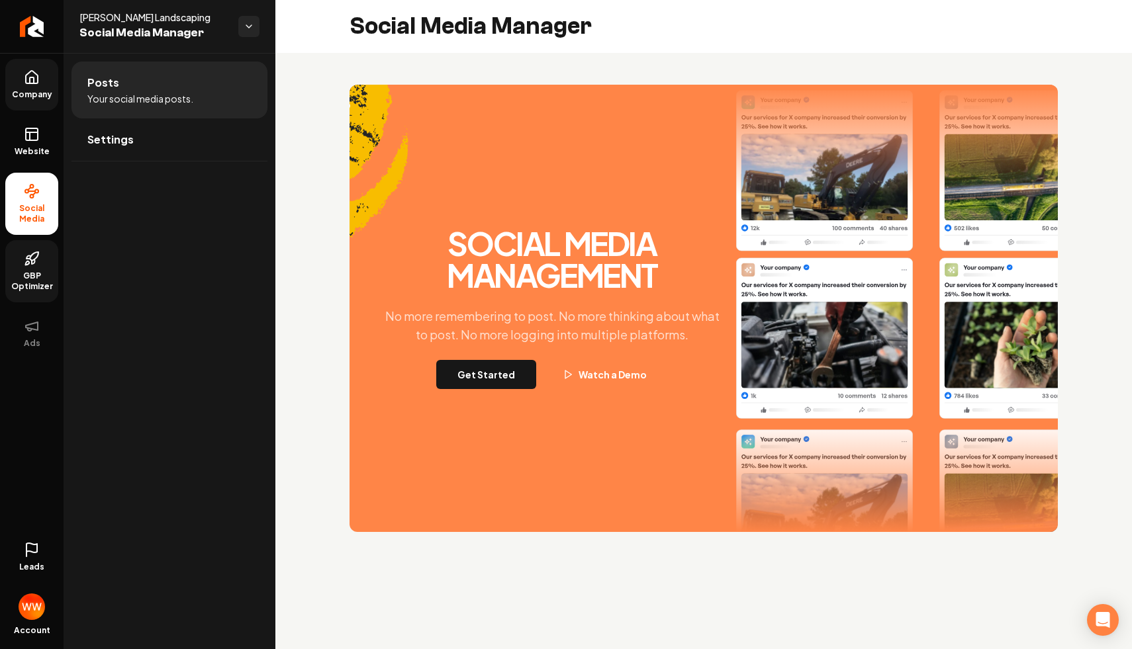
click at [40, 82] on link "Company" at bounding box center [31, 85] width 53 height 52
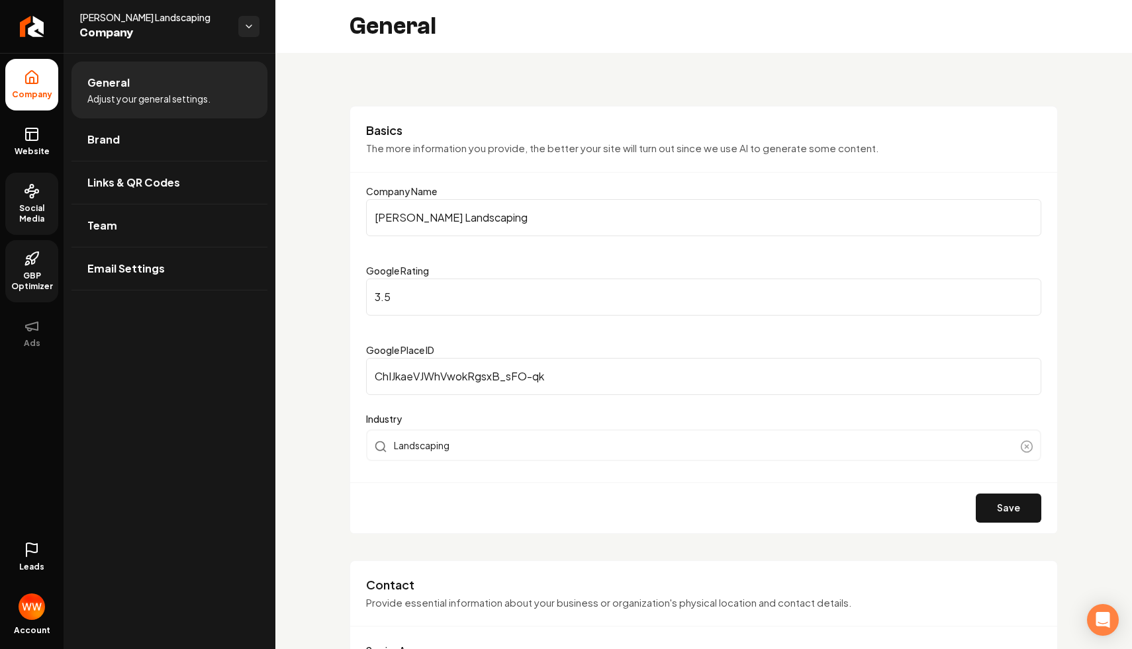
click at [377, 257] on form "Company Name Martin O'Boyle Landscaping Google Rating 3.5 Google Place ID ChIJk…" at bounding box center [703, 358] width 675 height 350
